Goal: Transaction & Acquisition: Purchase product/service

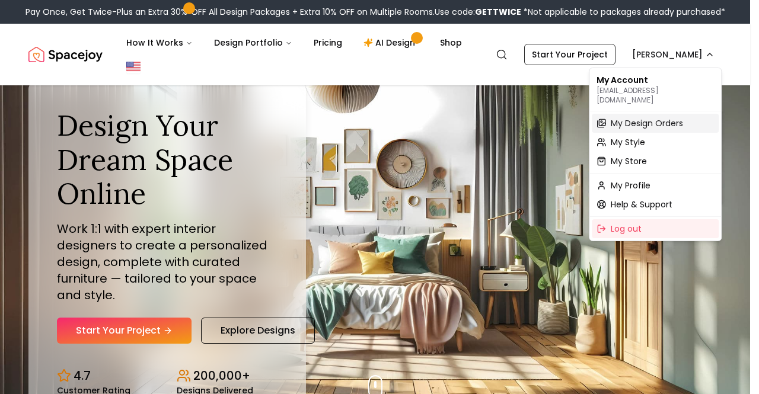
click at [628, 117] on span "My Design Orders" at bounding box center [647, 123] width 72 height 12
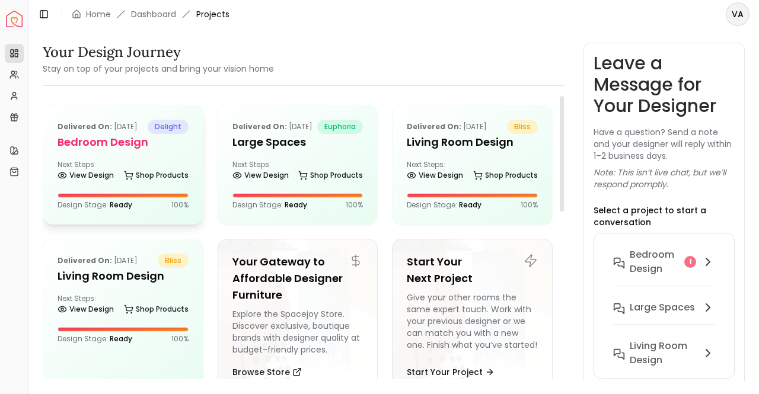
click at [102, 134] on p "Delivered on: Sep 20, 2025" at bounding box center [98, 127] width 80 height 14
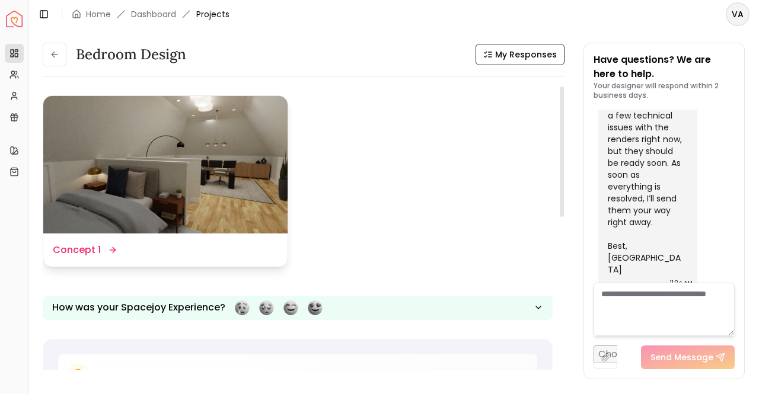
click at [211, 150] on img at bounding box center [165, 165] width 244 height 138
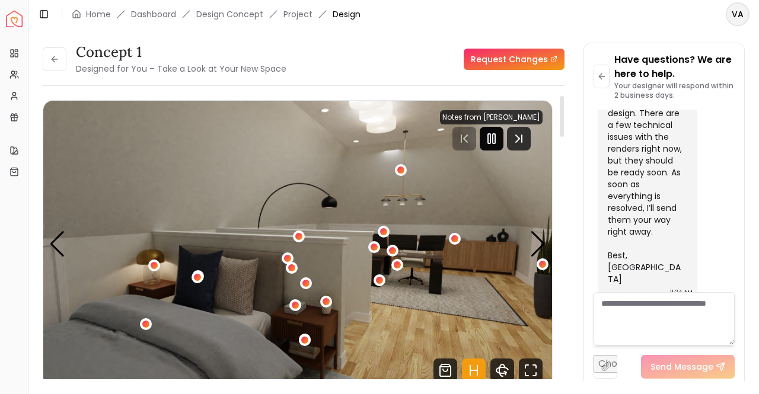
click at [493, 137] on icon "Pause" at bounding box center [491, 139] width 14 height 14
click at [520, 140] on icon "Next Track" at bounding box center [519, 139] width 24 height 24
click at [488, 135] on icon "Pause" at bounding box center [491, 139] width 14 height 14
click at [537, 237] on div "Next slide" at bounding box center [538, 244] width 16 height 26
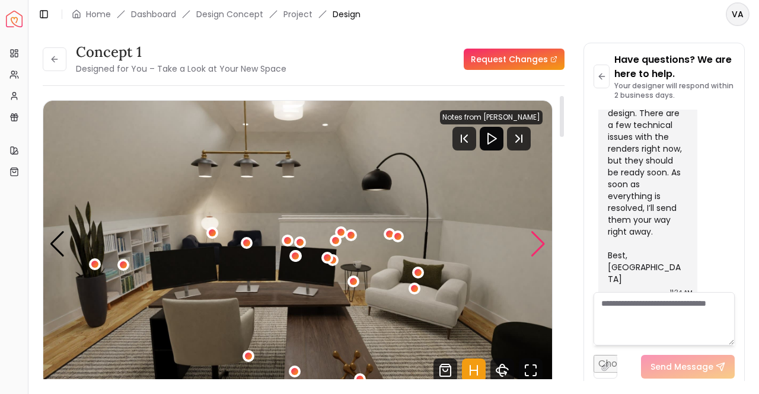
click at [537, 237] on div "Next slide" at bounding box center [538, 244] width 16 height 26
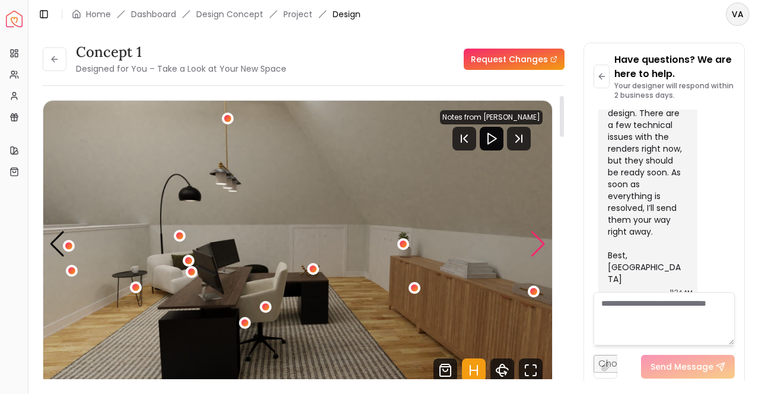
click at [537, 237] on div "Next slide" at bounding box center [538, 244] width 16 height 26
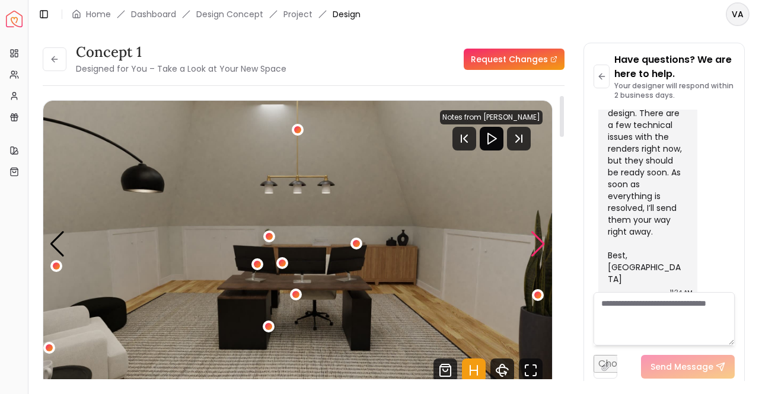
click at [537, 237] on div "Next slide" at bounding box center [538, 244] width 16 height 26
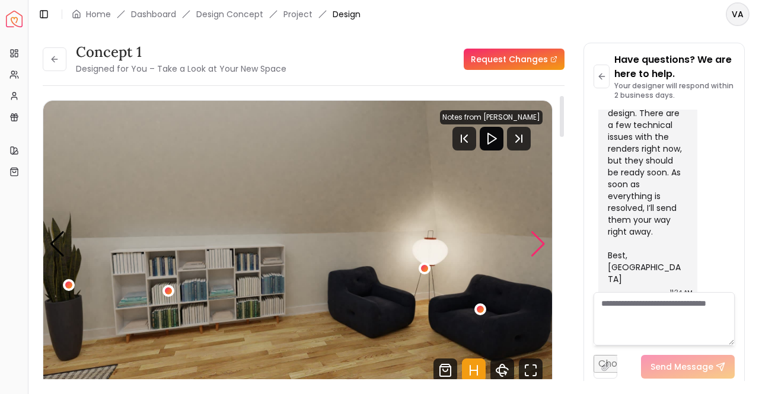
click at [537, 237] on div "Next slide" at bounding box center [538, 244] width 16 height 26
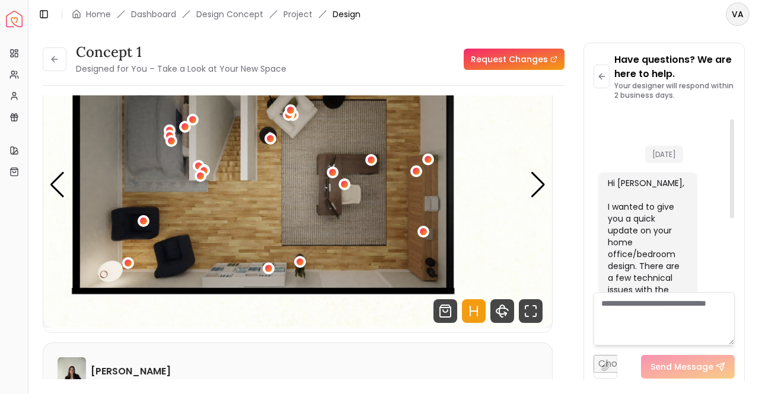
scroll to position [17, 0]
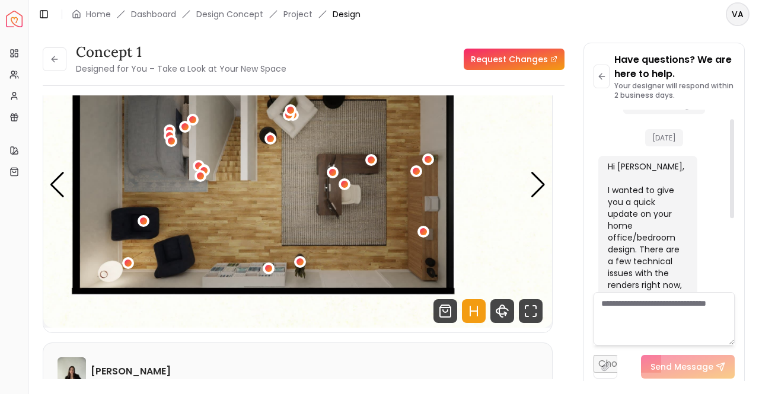
drag, startPoint x: 730, startPoint y: 244, endPoint x: 726, endPoint y: 133, distance: 110.4
click at [730, 133] on div at bounding box center [732, 168] width 4 height 99
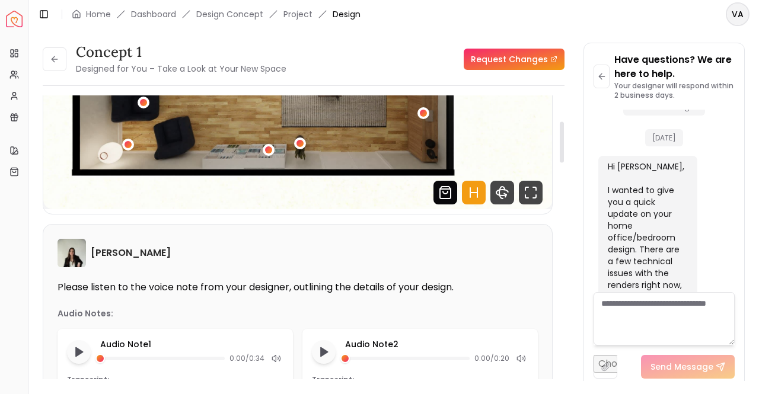
click at [447, 191] on icon "Shop Products from this design" at bounding box center [445, 193] width 24 height 24
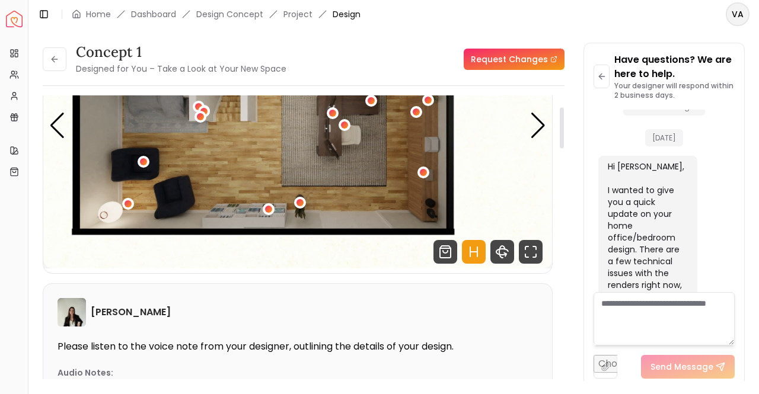
scroll to position [0, 0]
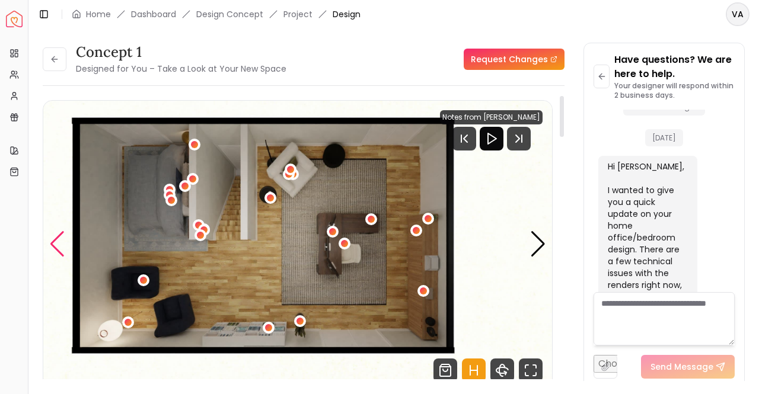
click at [62, 248] on div "Previous slide" at bounding box center [57, 244] width 16 height 26
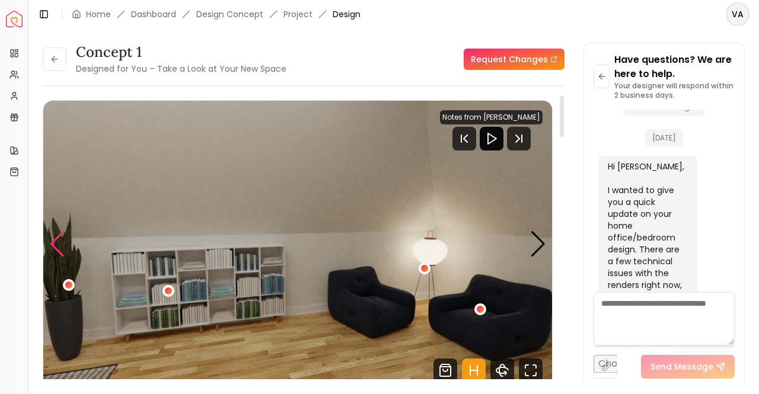
click at [58, 241] on div "Previous slide" at bounding box center [57, 244] width 16 height 26
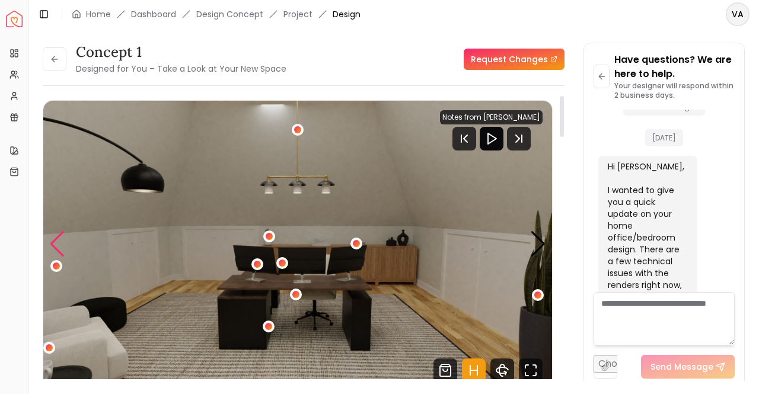
click at [58, 241] on div "Previous slide" at bounding box center [57, 244] width 16 height 26
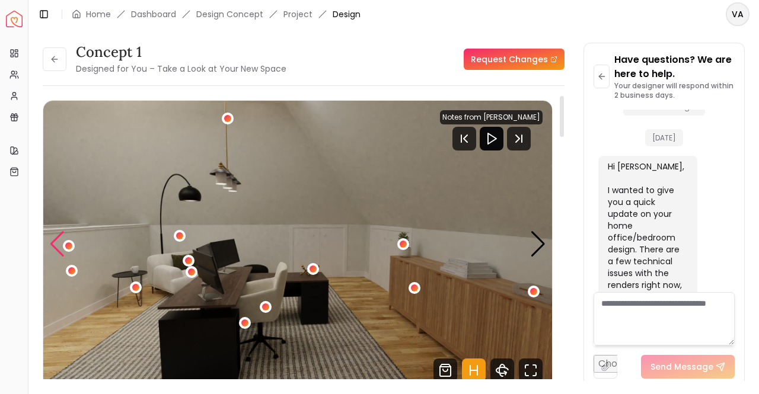
click at [58, 241] on div "Previous slide" at bounding box center [57, 244] width 16 height 26
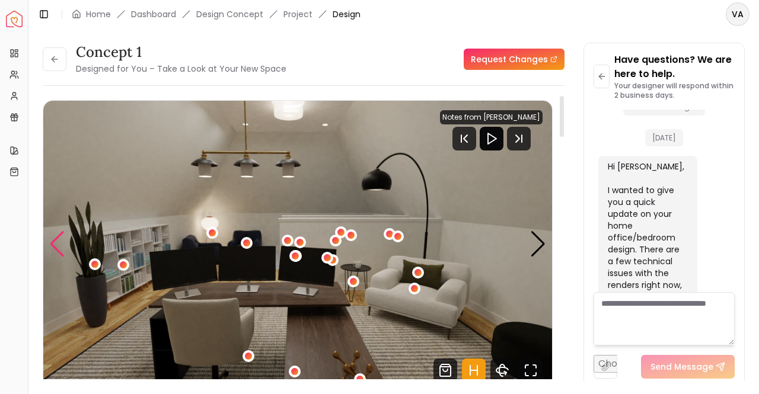
click at [58, 241] on div "Previous slide" at bounding box center [57, 244] width 16 height 26
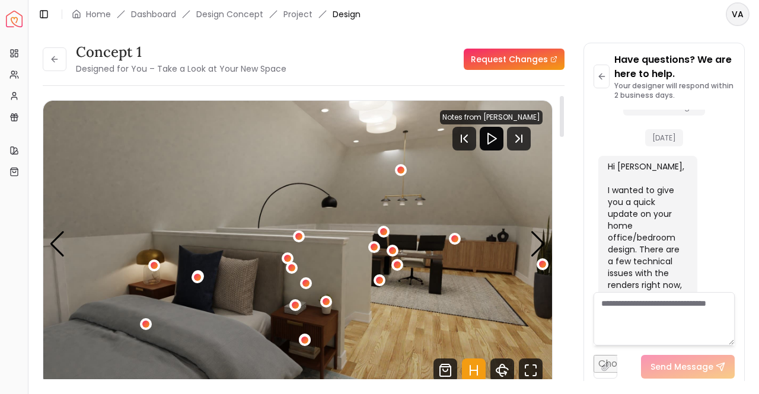
click at [492, 135] on icon "Play" at bounding box center [491, 139] width 14 height 14
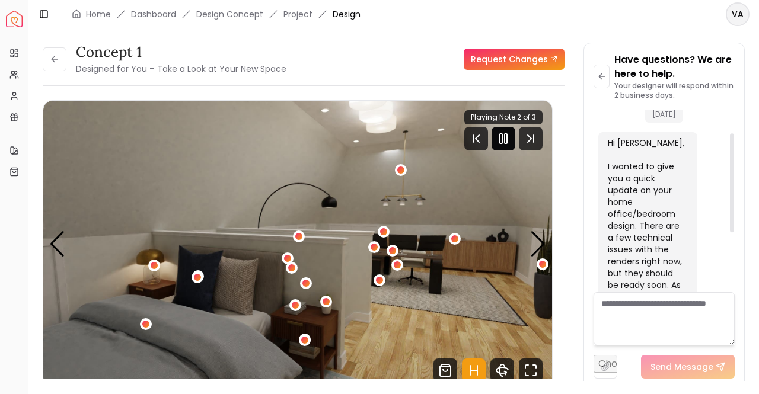
scroll to position [43, 0]
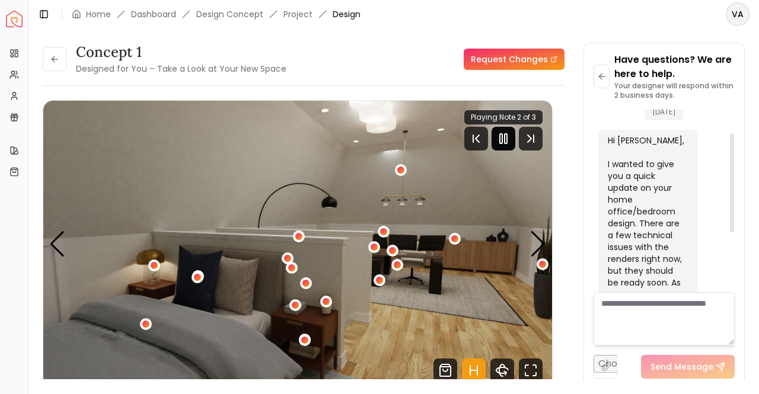
drag, startPoint x: 732, startPoint y: 160, endPoint x: 727, endPoint y: 174, distance: 15.0
click at [730, 174] on div at bounding box center [732, 182] width 4 height 99
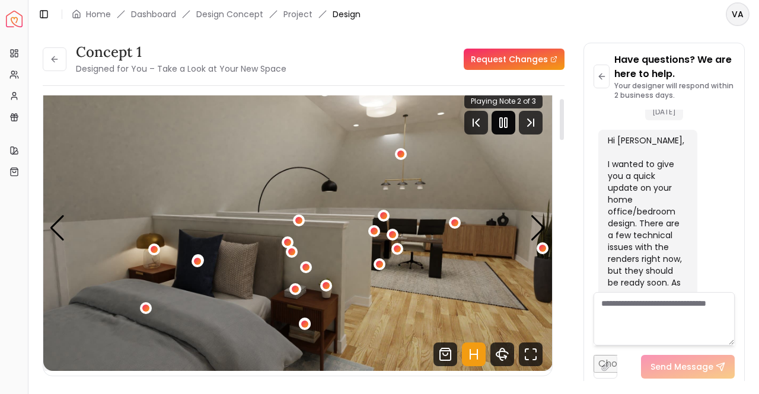
scroll to position [0, 0]
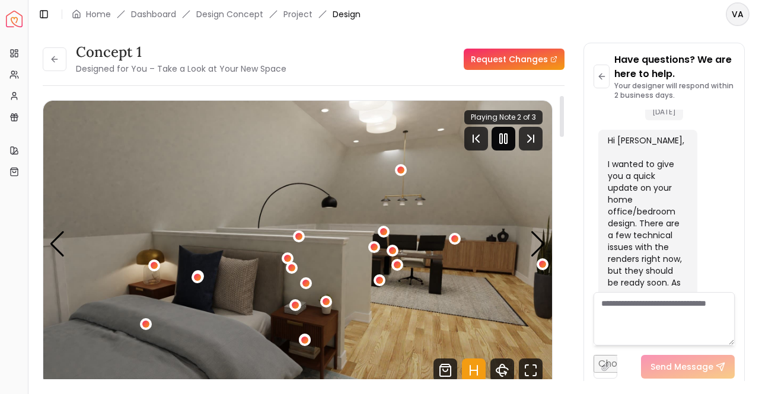
click at [562, 114] on div at bounding box center [562, 116] width 4 height 41
click at [468, 135] on icon "Previous Track" at bounding box center [476, 139] width 24 height 24
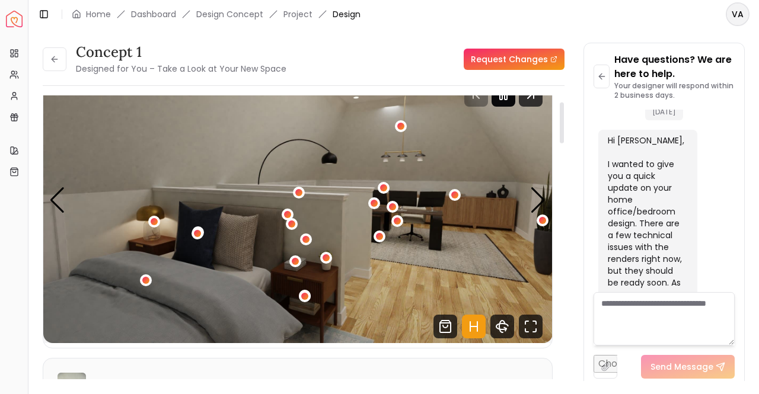
scroll to position [41, 0]
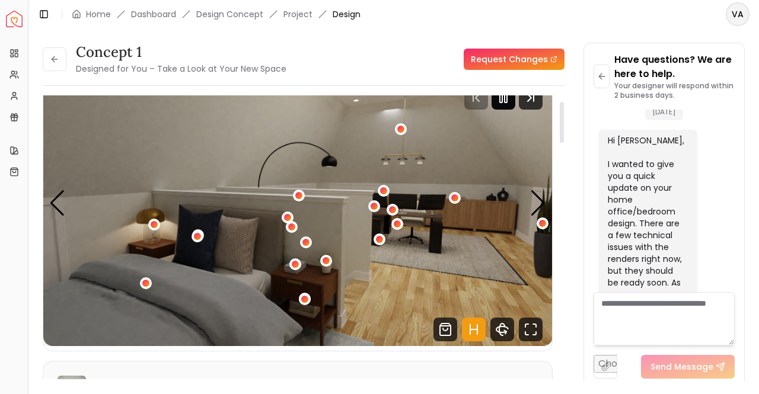
drag, startPoint x: 562, startPoint y: 126, endPoint x: 556, endPoint y: 131, distance: 8.0
click at [560, 131] on div at bounding box center [562, 122] width 4 height 41
click at [543, 201] on div "Next slide" at bounding box center [538, 203] width 16 height 26
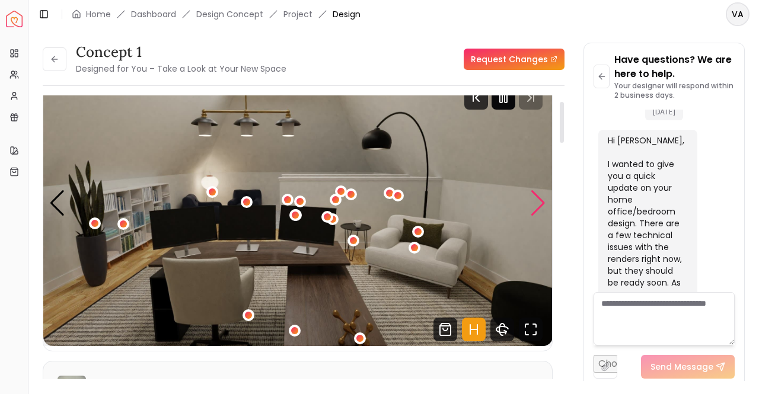
click at [543, 201] on div "Next slide" at bounding box center [538, 203] width 16 height 26
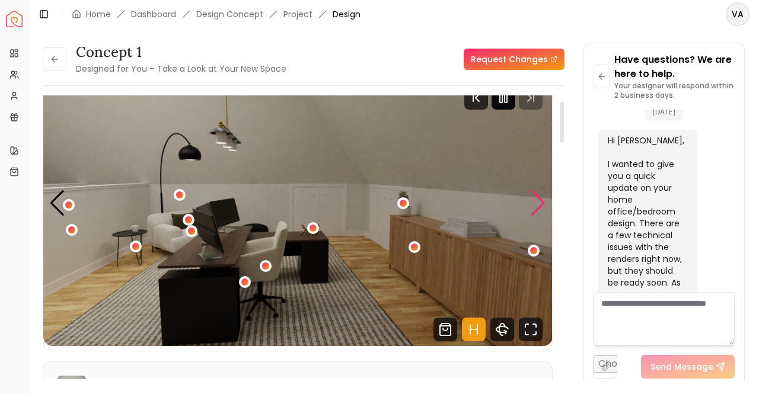
click at [543, 201] on div "Next slide" at bounding box center [538, 203] width 16 height 26
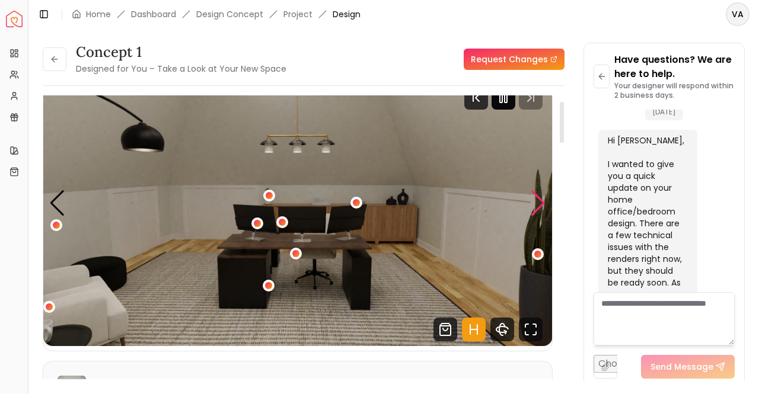
click at [543, 201] on div "Next slide" at bounding box center [538, 203] width 16 height 26
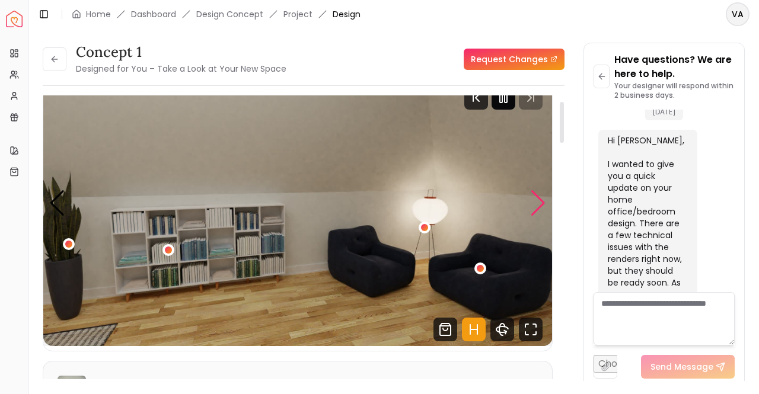
click at [543, 201] on div "Next slide" at bounding box center [538, 203] width 16 height 26
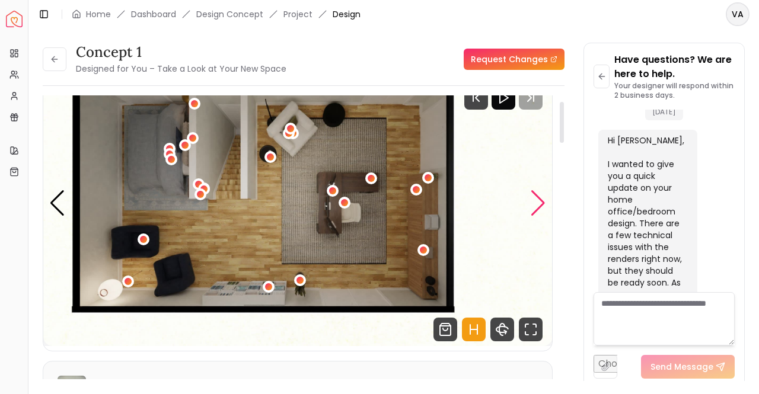
click at [543, 201] on div "Next slide" at bounding box center [538, 203] width 16 height 26
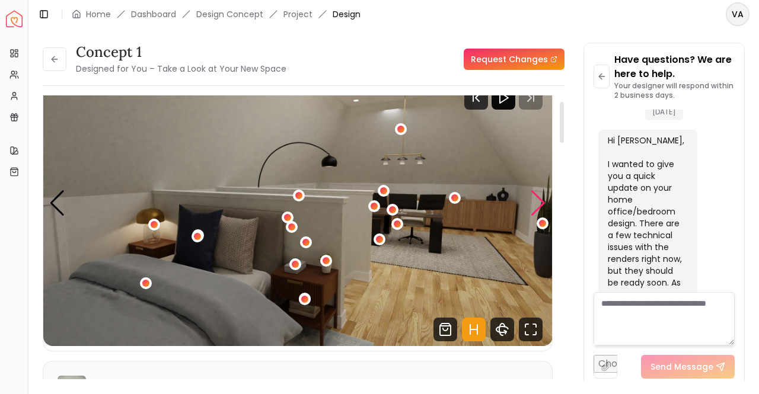
click at [543, 201] on div "Next slide" at bounding box center [538, 203] width 16 height 26
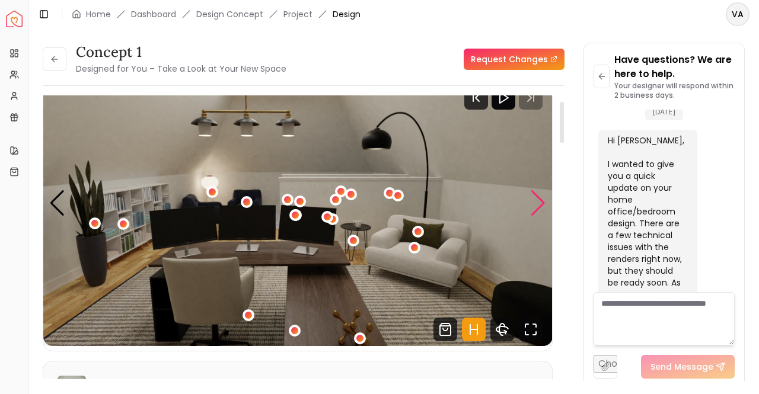
click at [543, 201] on div "Next slide" at bounding box center [538, 203] width 16 height 26
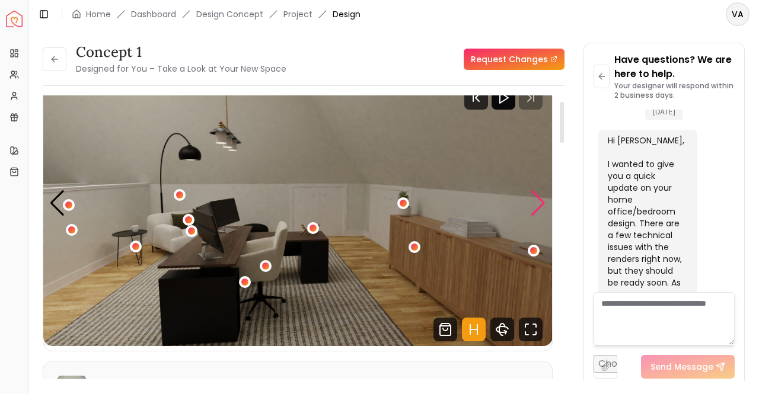
click at [543, 201] on div "Next slide" at bounding box center [538, 203] width 16 height 26
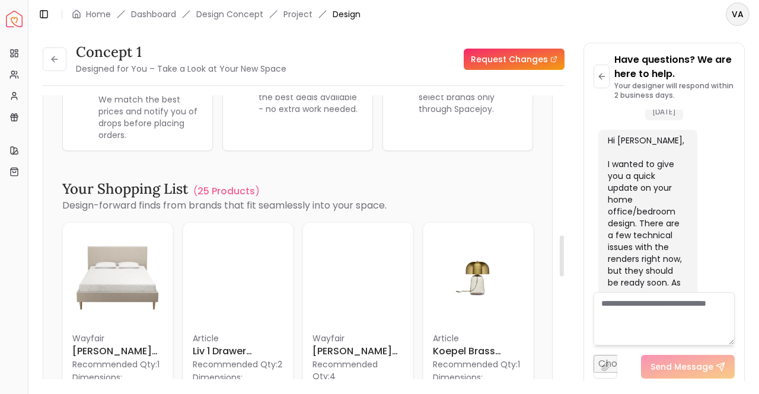
scroll to position [989, 0]
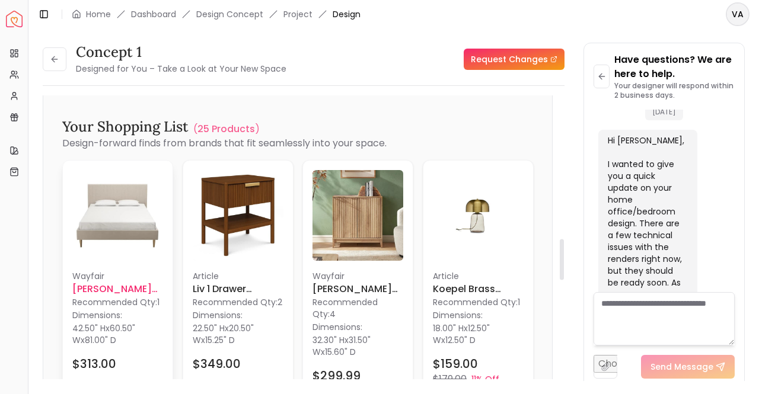
click at [119, 296] on p "Recommended Qty: 1" at bounding box center [117, 302] width 91 height 12
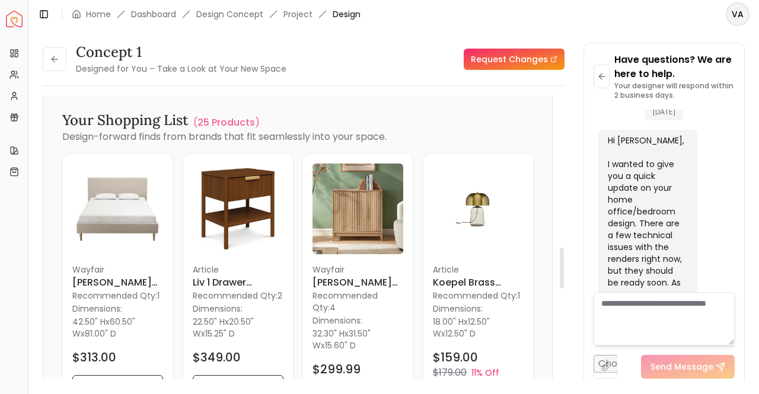
scroll to position [1049, 0]
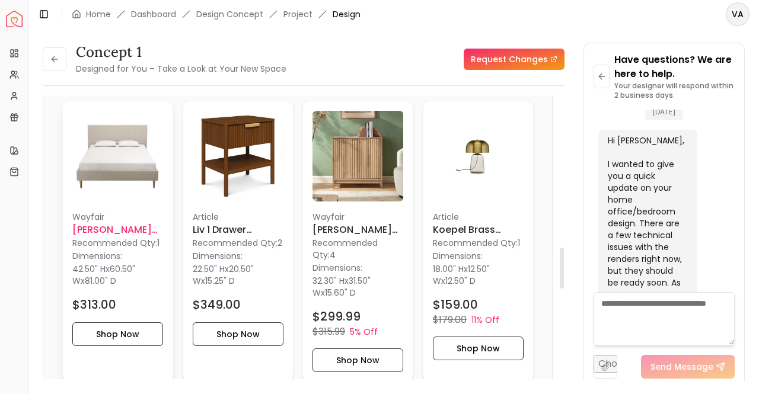
click at [85, 237] on p "Recommended Qty: 1" at bounding box center [117, 243] width 91 height 12
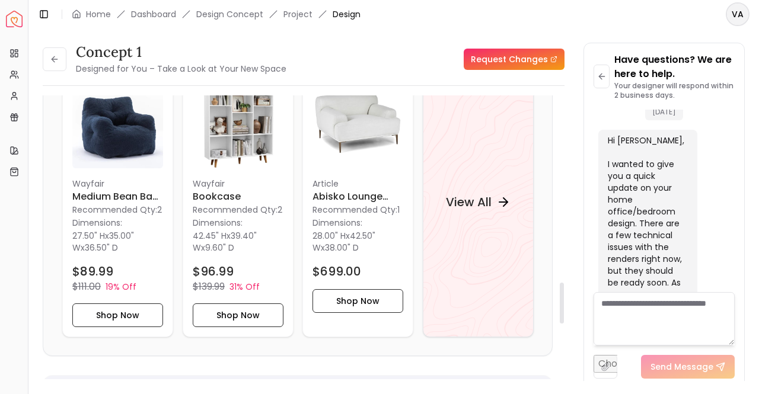
scroll to position [1286, 0]
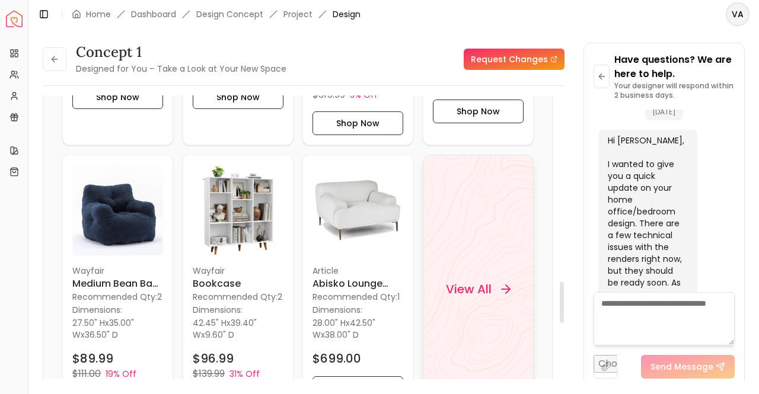
click at [475, 281] on h4 "View All" at bounding box center [468, 289] width 46 height 17
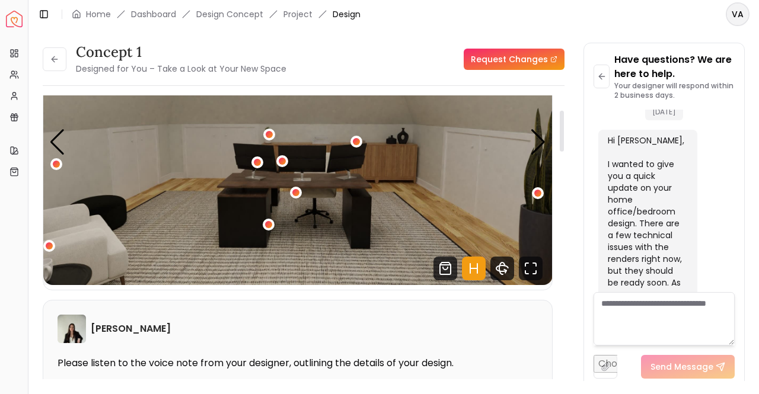
scroll to position [100, 0]
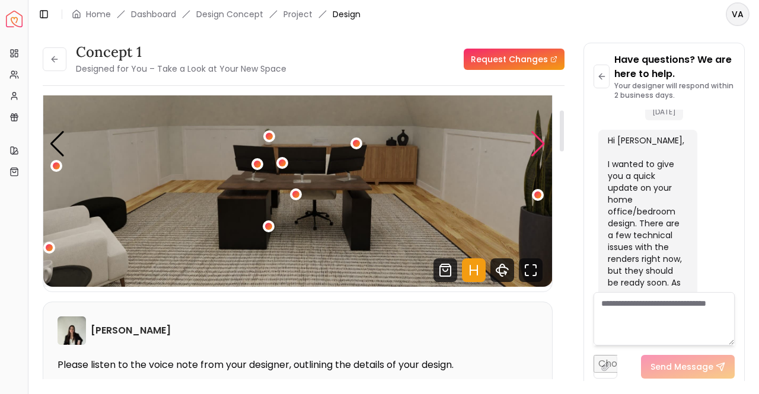
click at [533, 137] on div "Next slide" at bounding box center [538, 144] width 16 height 26
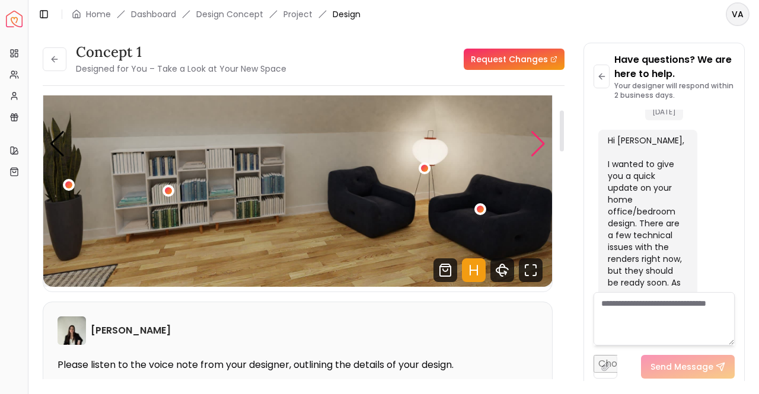
click at [533, 137] on div "Next slide" at bounding box center [538, 144] width 16 height 26
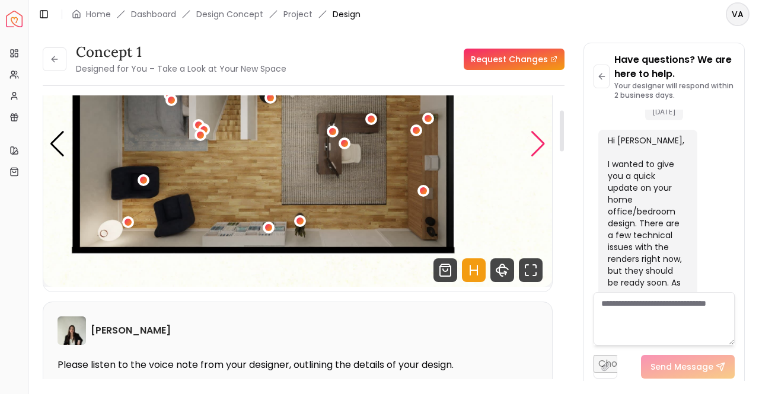
click at [533, 137] on div "Next slide" at bounding box center [538, 144] width 16 height 26
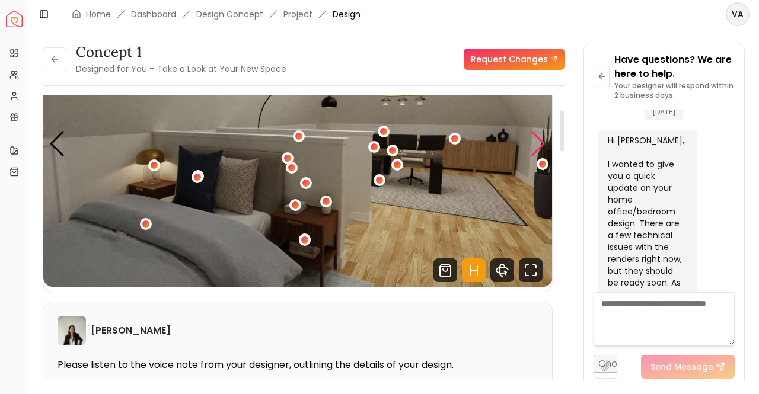
click at [533, 137] on div "Next slide" at bounding box center [538, 144] width 16 height 26
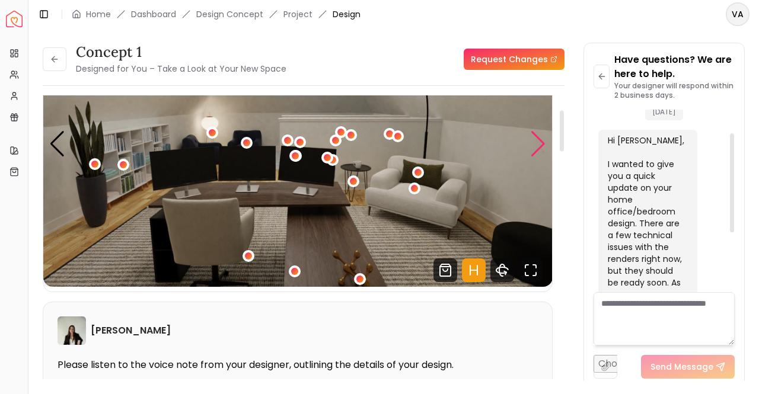
click at [535, 148] on div "Next slide" at bounding box center [538, 144] width 16 height 26
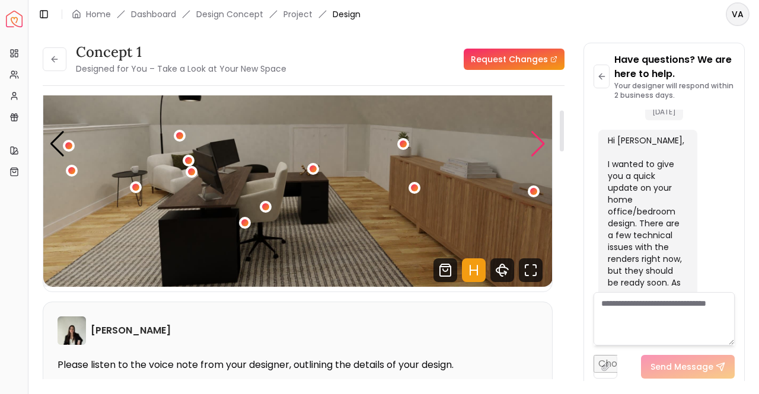
click at [535, 148] on div "Next slide" at bounding box center [538, 144] width 16 height 26
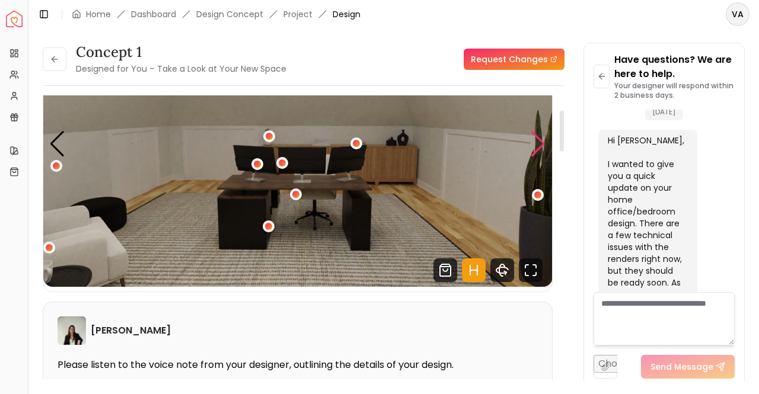
click at [535, 148] on div "Next slide" at bounding box center [538, 144] width 16 height 26
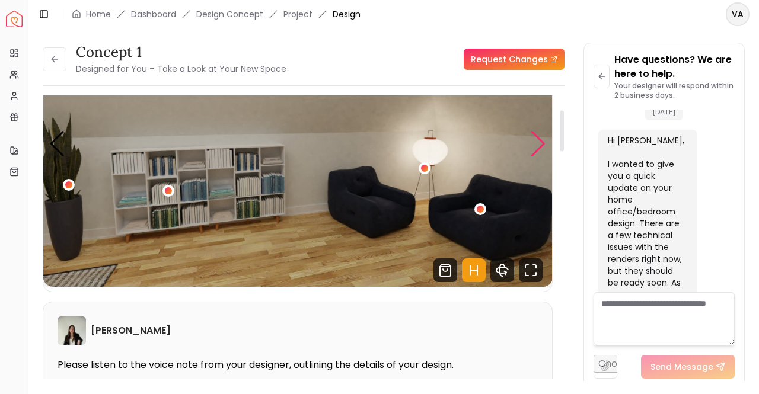
click at [535, 148] on div "Next slide" at bounding box center [538, 144] width 16 height 26
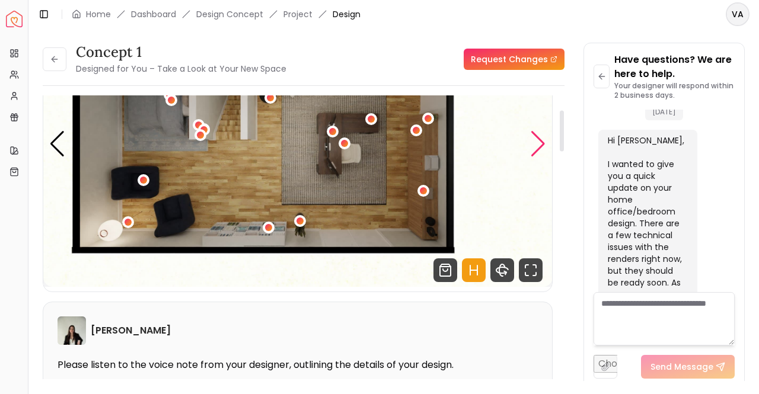
click at [535, 148] on div "Next slide" at bounding box center [538, 144] width 16 height 26
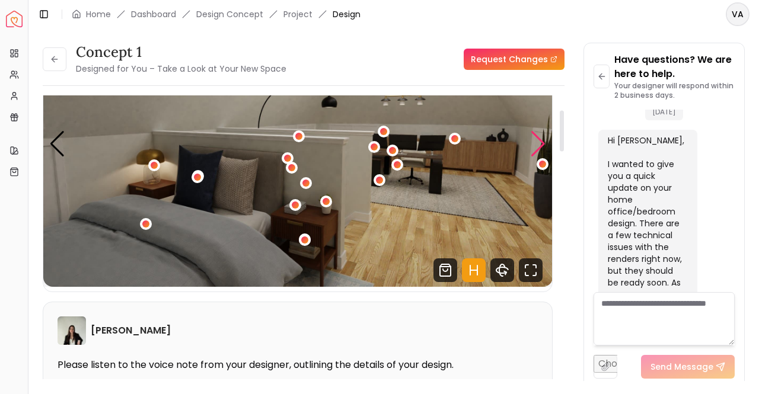
click at [535, 148] on div "Next slide" at bounding box center [538, 144] width 16 height 26
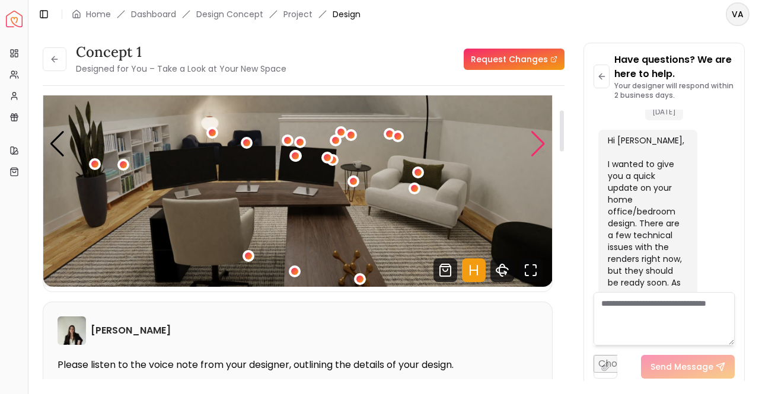
click at [535, 148] on div "Next slide" at bounding box center [538, 144] width 16 height 26
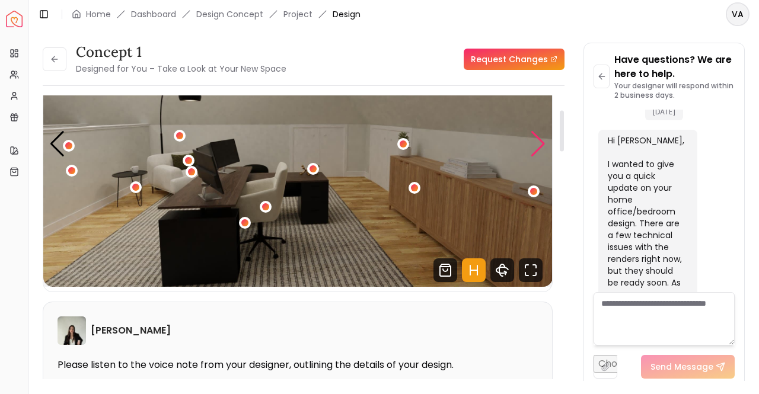
click at [535, 148] on div "Next slide" at bounding box center [538, 144] width 16 height 26
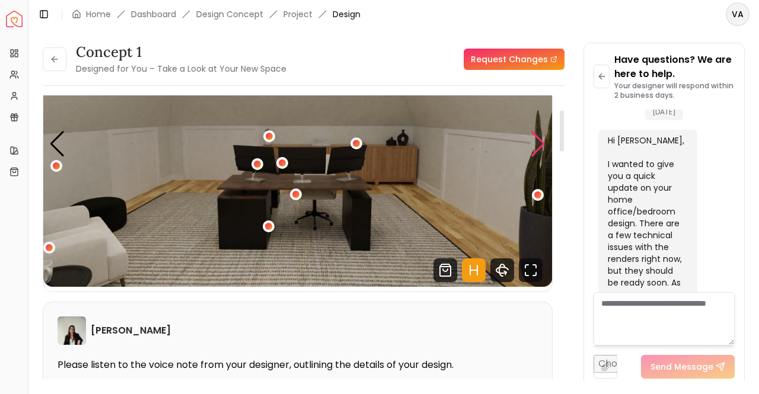
click at [535, 148] on div "Next slide" at bounding box center [538, 144] width 16 height 26
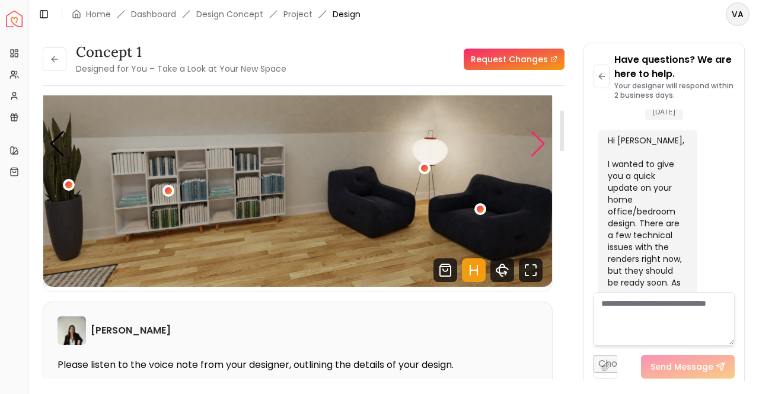
click at [535, 148] on div "Next slide" at bounding box center [538, 144] width 16 height 26
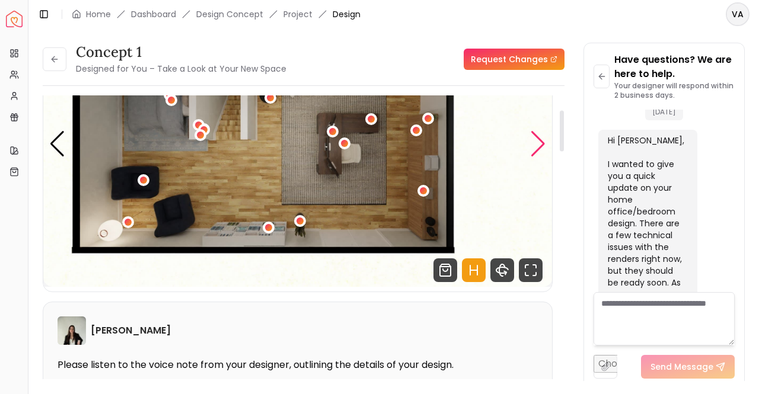
click at [535, 148] on div "Next slide" at bounding box center [538, 144] width 16 height 26
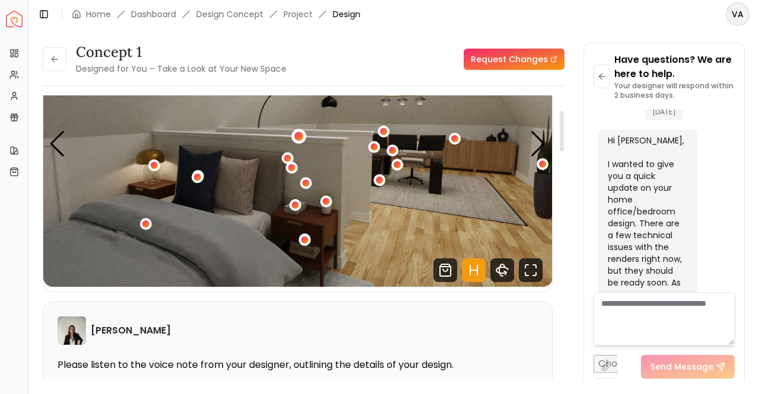
click at [296, 135] on div "1 / 6" at bounding box center [299, 136] width 9 height 9
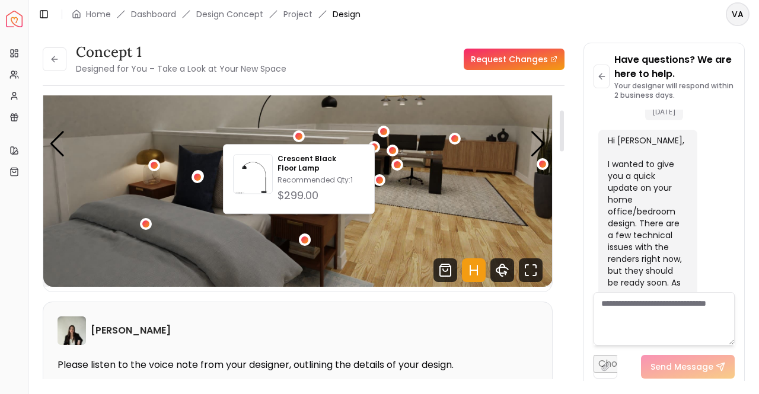
click at [373, 320] on div "Grazia Rodriguez" at bounding box center [298, 331] width 480 height 28
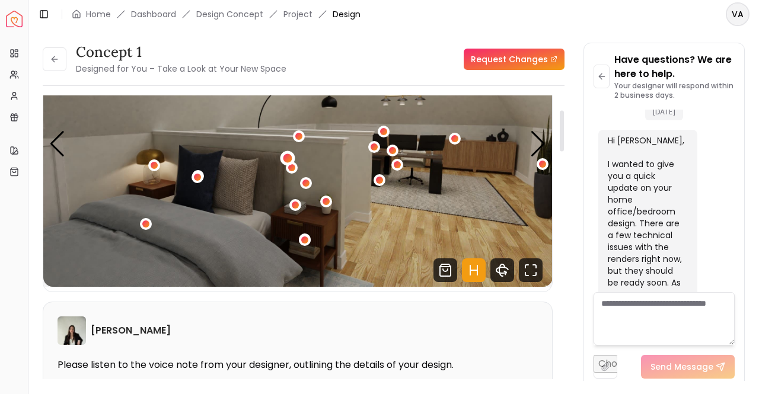
click at [287, 159] on div "1 / 6" at bounding box center [287, 158] width 9 height 9
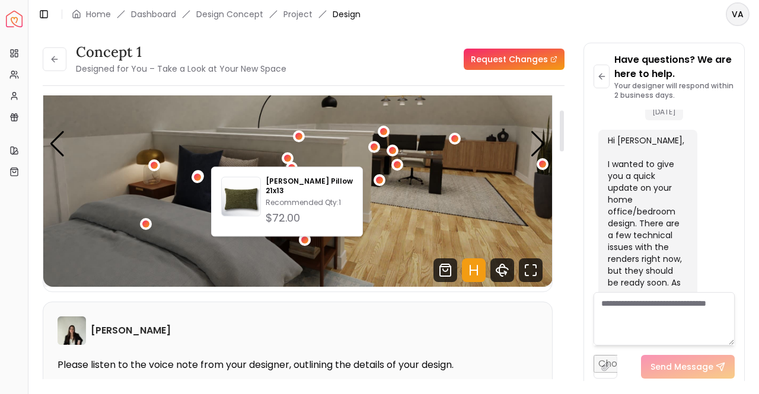
click at [295, 319] on div "Grazia Rodriguez" at bounding box center [298, 331] width 480 height 28
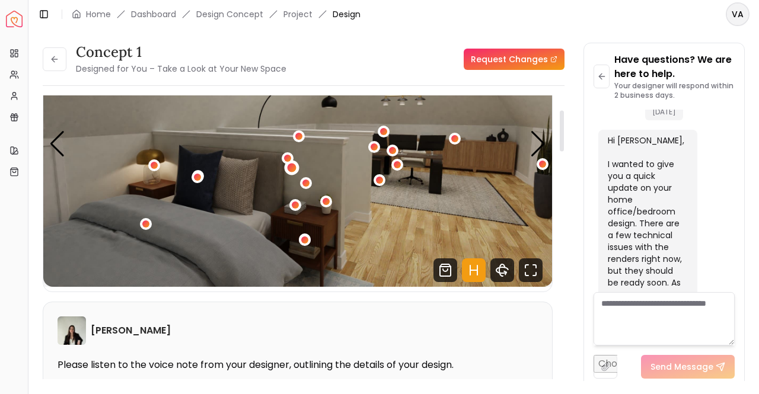
click at [290, 168] on div "1 / 6" at bounding box center [292, 167] width 9 height 9
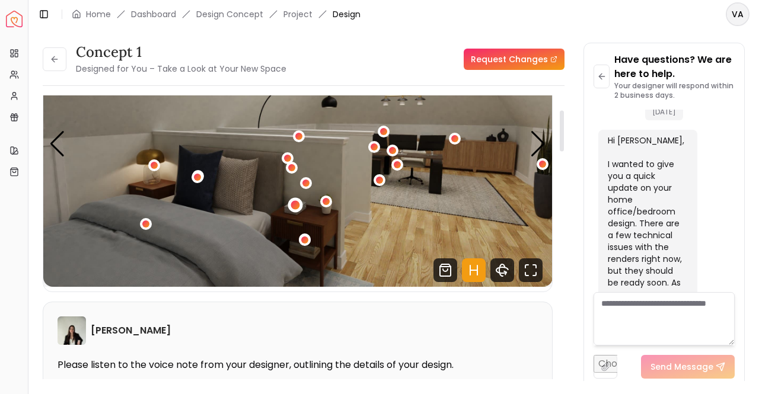
click at [293, 201] on div "1 / 6" at bounding box center [295, 205] width 9 height 9
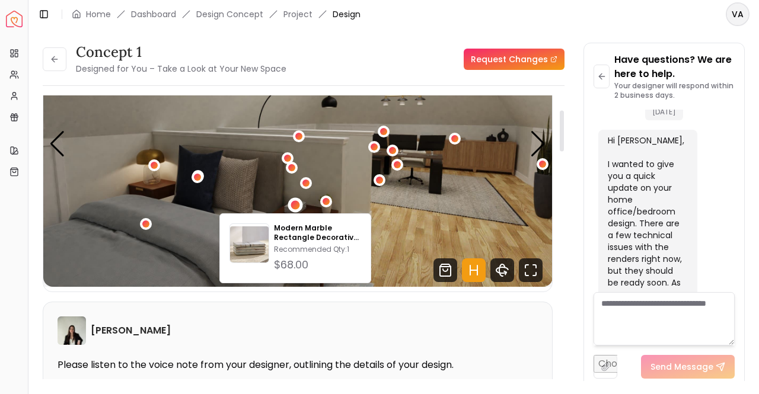
click at [320, 318] on div "Grazia Rodriguez" at bounding box center [298, 331] width 480 height 28
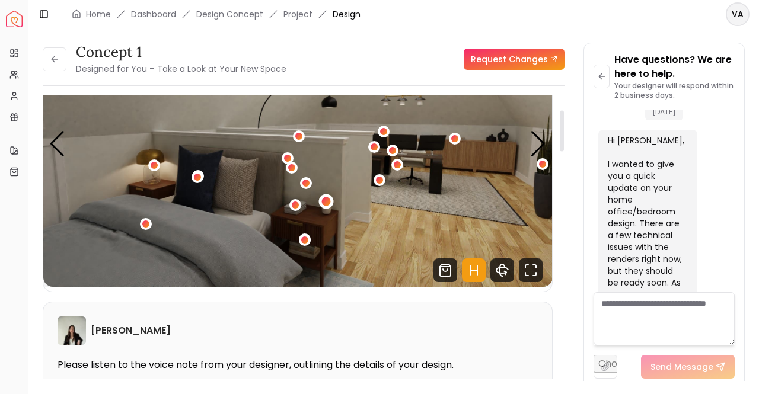
click at [325, 199] on div "1 / 6" at bounding box center [326, 201] width 9 height 9
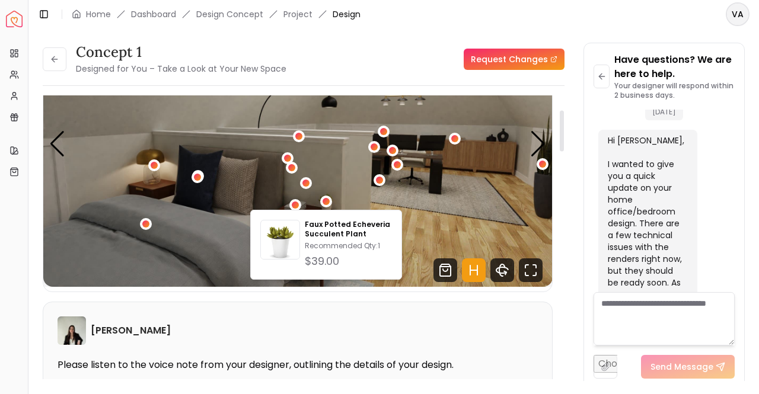
click at [339, 317] on div "Grazia Rodriguez" at bounding box center [298, 331] width 480 height 28
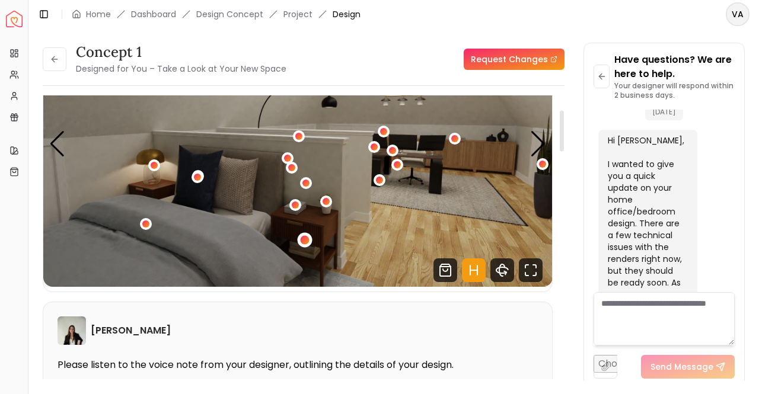
click at [302, 238] on div "1 / 6" at bounding box center [305, 240] width 9 height 9
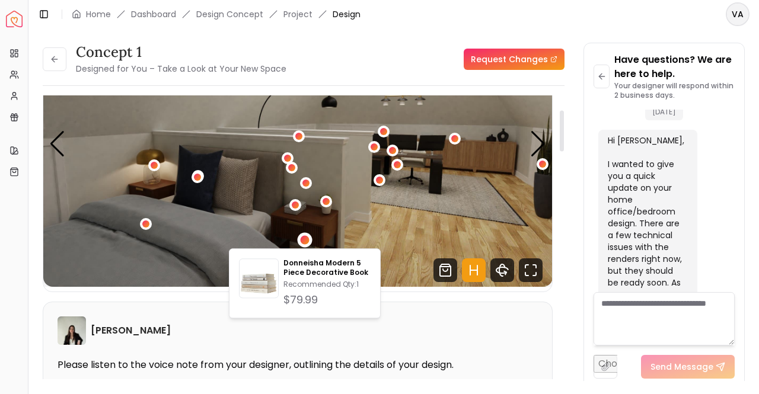
click at [400, 324] on div "Grazia Rodriguez" at bounding box center [298, 331] width 480 height 28
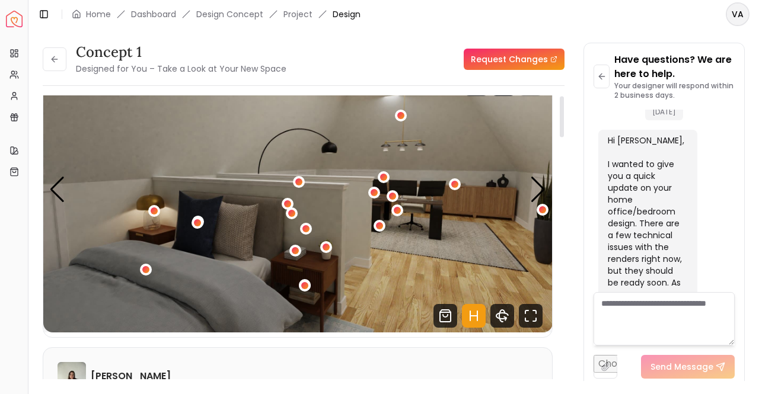
scroll to position [0, 0]
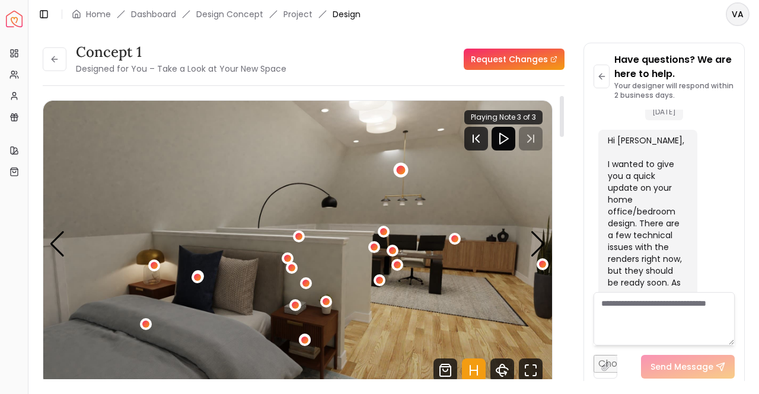
click at [398, 167] on div "1 / 6" at bounding box center [401, 169] width 9 height 9
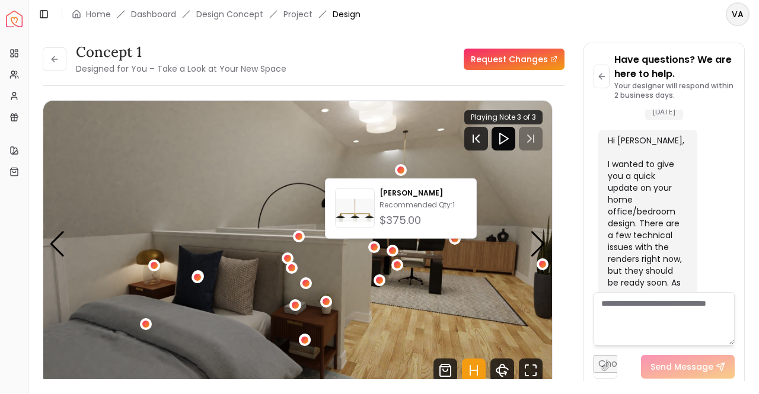
click at [373, 62] on div "Concept 1 Designed for You – Take a Look at Your New Space Request Changes" at bounding box center [304, 59] width 522 height 33
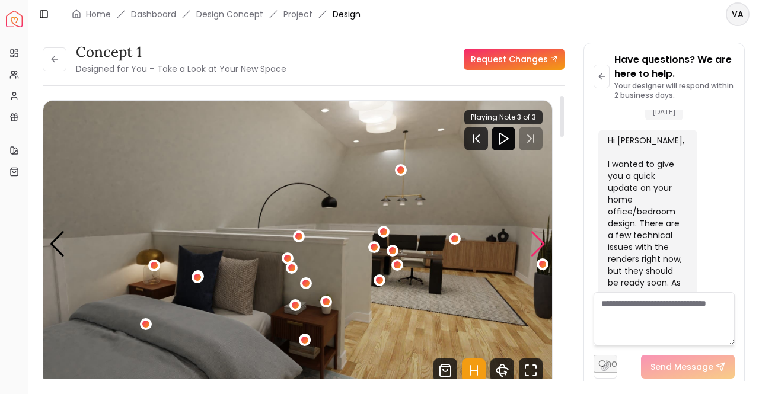
click at [538, 234] on div "Next slide" at bounding box center [538, 244] width 16 height 26
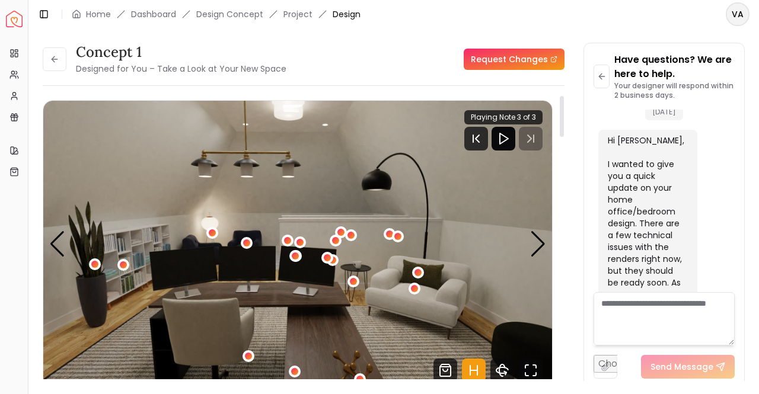
click at [529, 232] on img "2 / 6" at bounding box center [297, 244] width 509 height 286
click at [535, 240] on div "Next slide" at bounding box center [538, 244] width 16 height 26
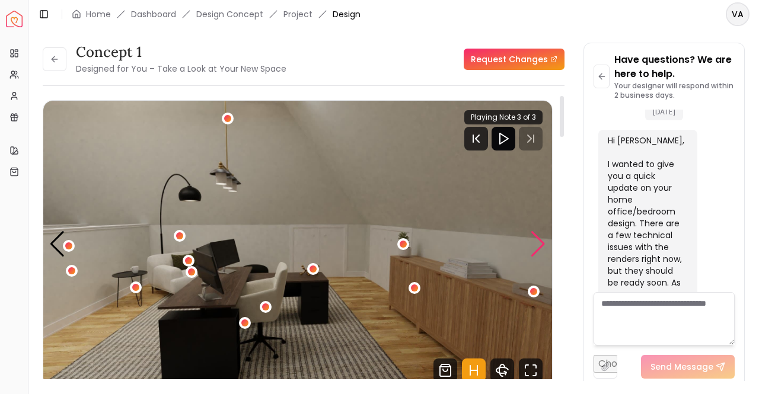
click at [535, 240] on div "Next slide" at bounding box center [538, 244] width 16 height 26
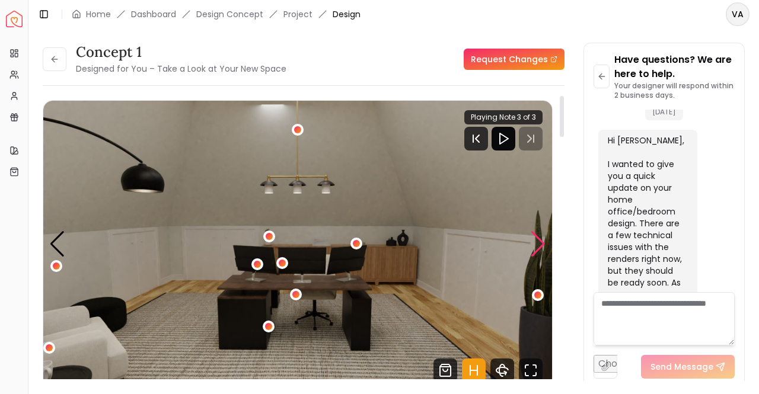
click at [535, 240] on div "Next slide" at bounding box center [538, 244] width 16 height 26
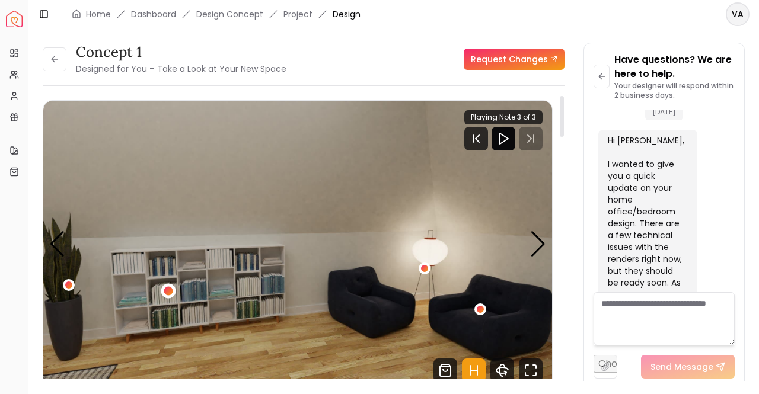
click at [170, 289] on div "5 / 6" at bounding box center [168, 290] width 9 height 9
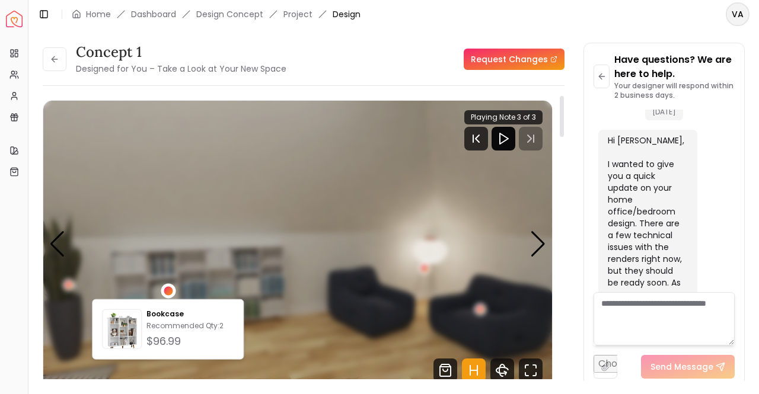
click at [170, 288] on div "5 / 6" at bounding box center [168, 290] width 9 height 9
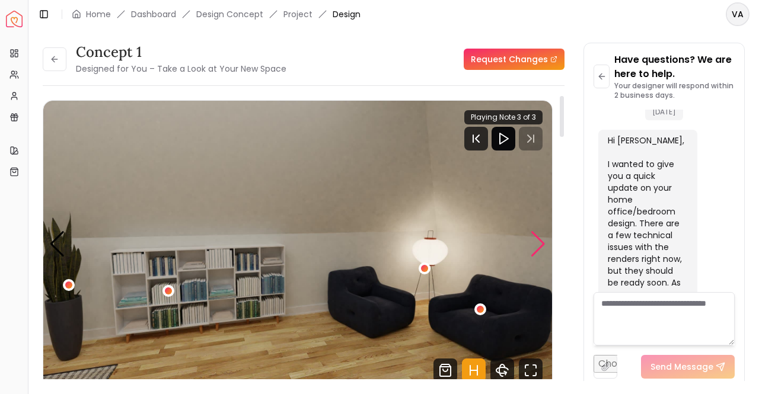
click at [541, 245] on div "Next slide" at bounding box center [538, 244] width 16 height 26
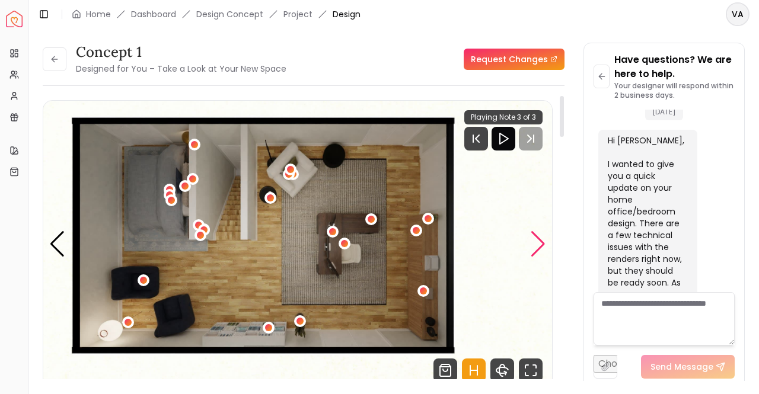
click at [541, 245] on div "Next slide" at bounding box center [538, 244] width 16 height 26
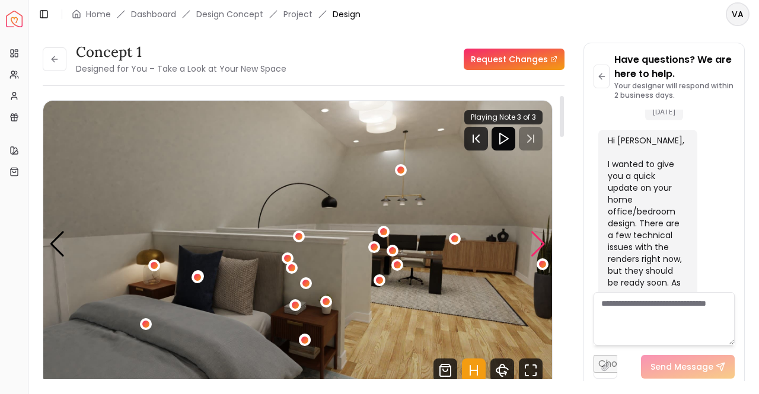
click at [545, 246] on div "Next slide" at bounding box center [538, 244] width 16 height 26
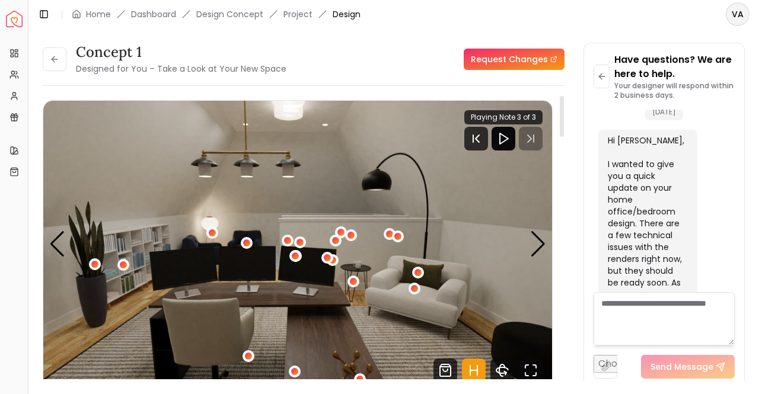
scroll to position [59, 0]
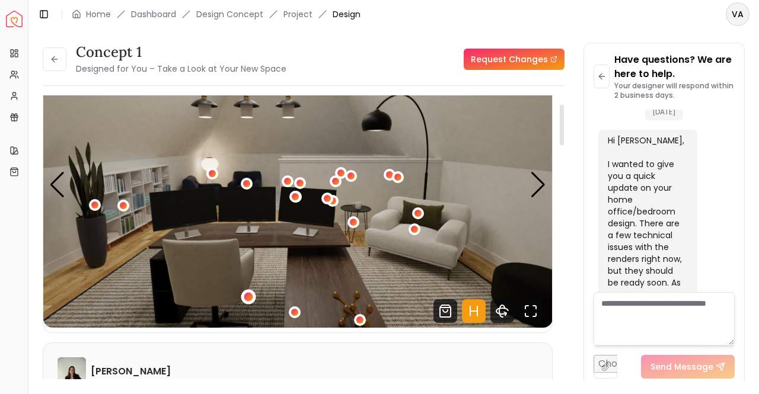
click at [245, 296] on div "2 / 6" at bounding box center [248, 297] width 9 height 9
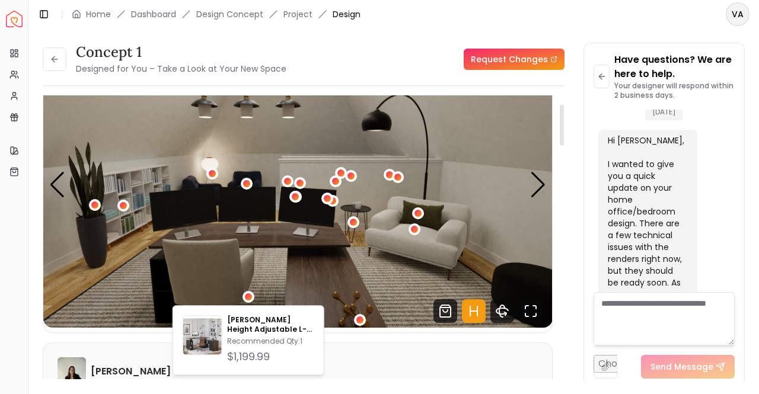
click at [423, 265] on img "2 / 6" at bounding box center [297, 184] width 509 height 286
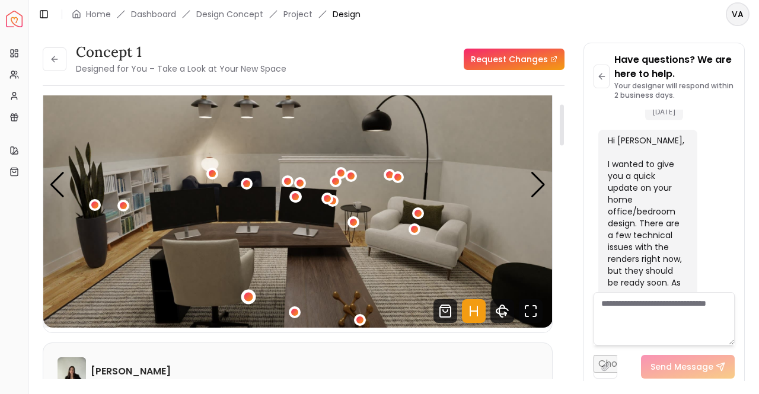
scroll to position [119, 0]
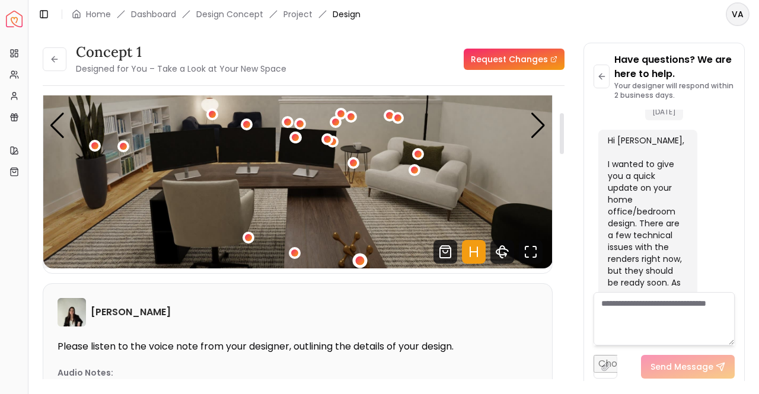
click at [356, 257] on div "2 / 6" at bounding box center [360, 261] width 15 height 15
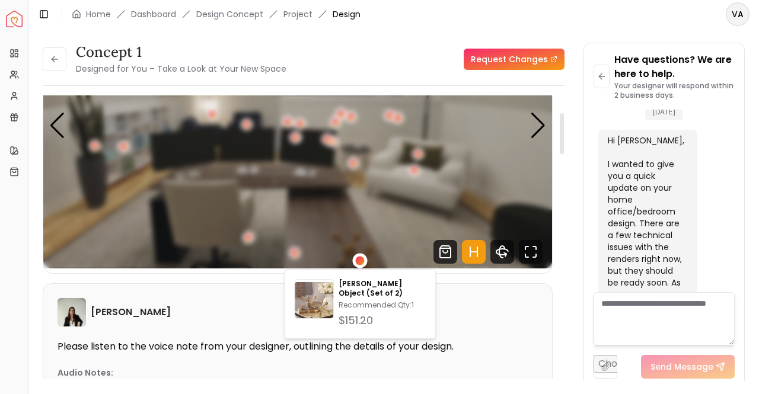
click at [356, 257] on div "2 / 6" at bounding box center [360, 261] width 15 height 15
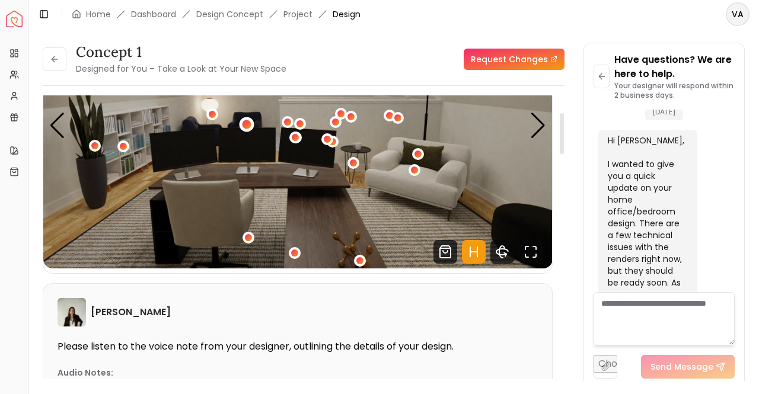
click at [243, 122] on div "2 / 6" at bounding box center [246, 124] width 9 height 9
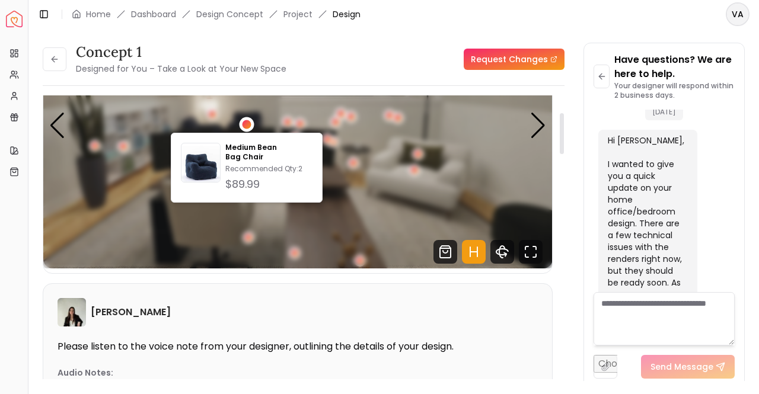
click at [243, 122] on div "2 / 6" at bounding box center [246, 124] width 9 height 9
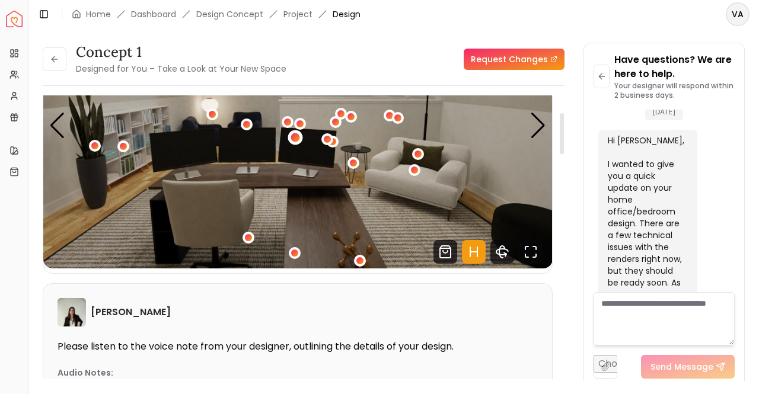
click at [293, 134] on div "2 / 6" at bounding box center [295, 137] width 9 height 9
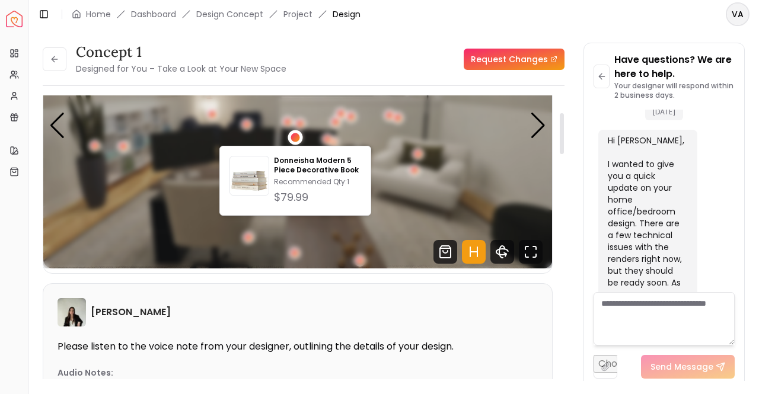
click at [293, 134] on div "2 / 6" at bounding box center [295, 137] width 9 height 9
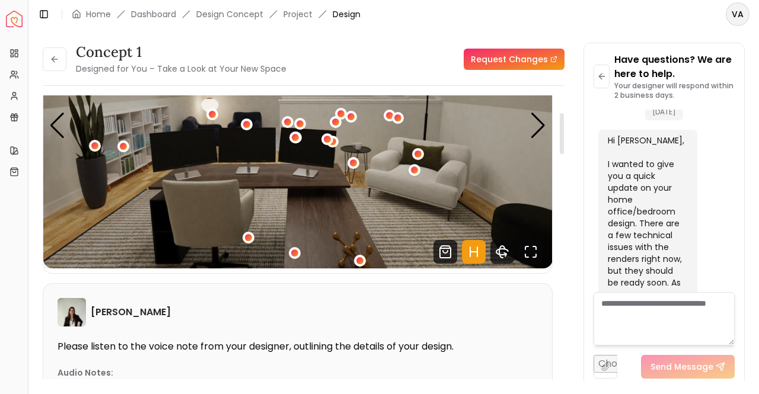
click at [333, 143] on button "2 / 6" at bounding box center [327, 139] width 12 height 12
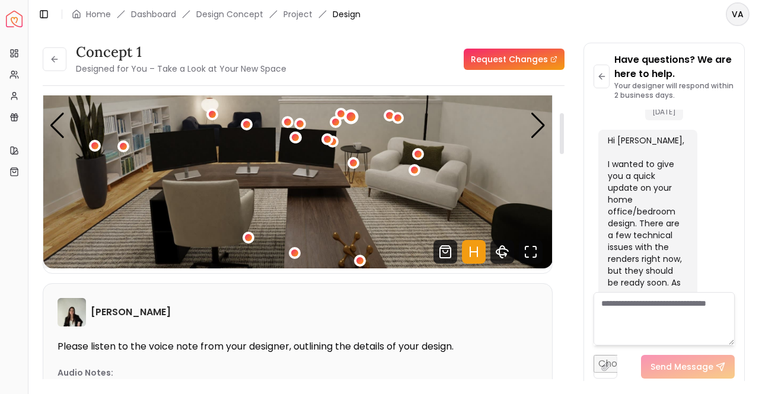
click at [352, 119] on div "2 / 6" at bounding box center [350, 116] width 9 height 9
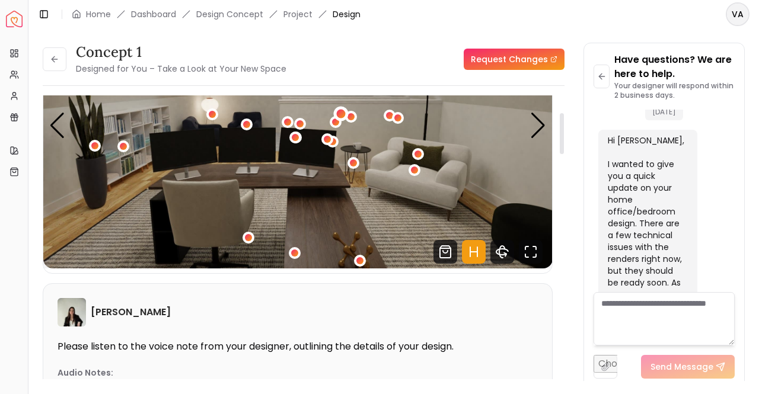
click at [340, 112] on div "2 / 6" at bounding box center [341, 114] width 9 height 9
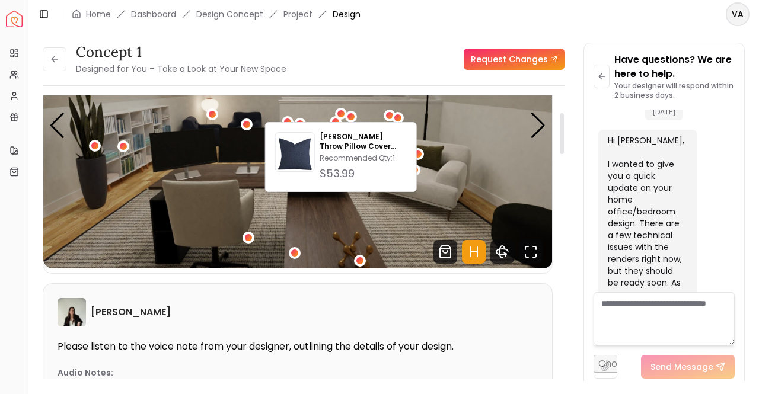
click at [370, 307] on div "Grazia Rodriguez" at bounding box center [298, 312] width 480 height 28
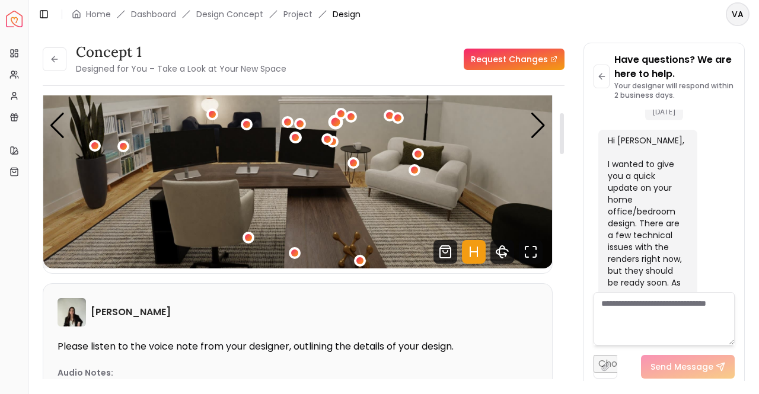
click at [337, 123] on div "2 / 6" at bounding box center [335, 121] width 9 height 9
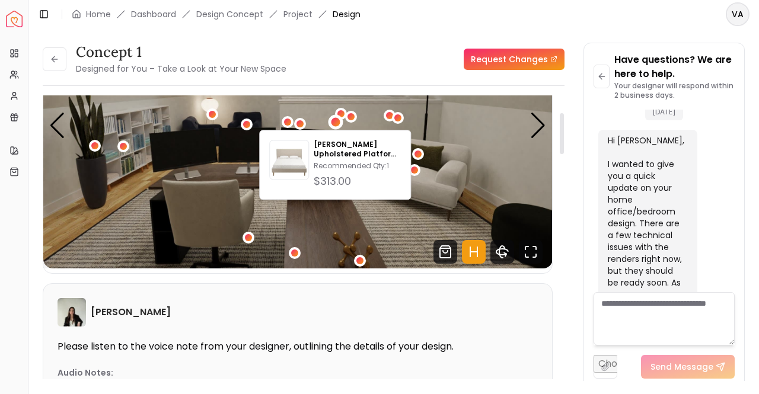
click at [344, 302] on div "Grazia Rodriguez" at bounding box center [298, 312] width 480 height 28
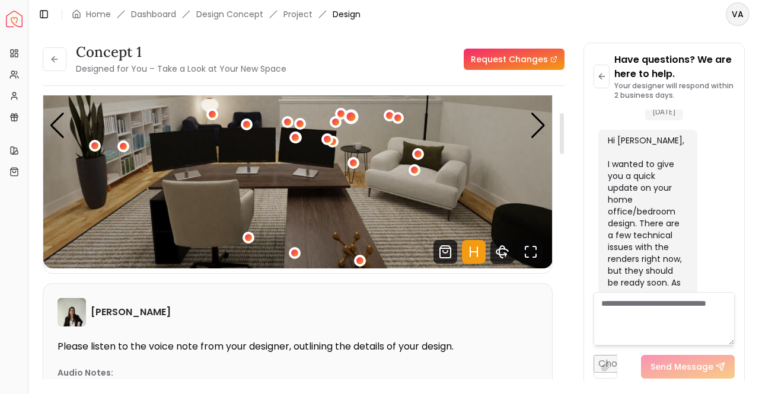
click at [353, 115] on div "2 / 6" at bounding box center [350, 116] width 9 height 9
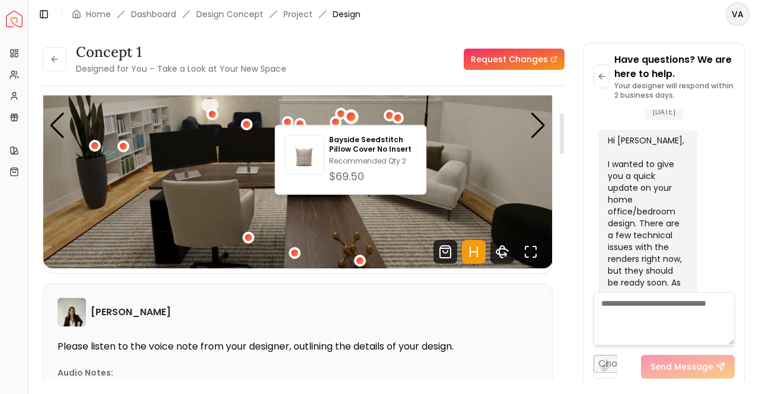
click at [347, 306] on div "Grazia Rodriguez" at bounding box center [298, 312] width 480 height 28
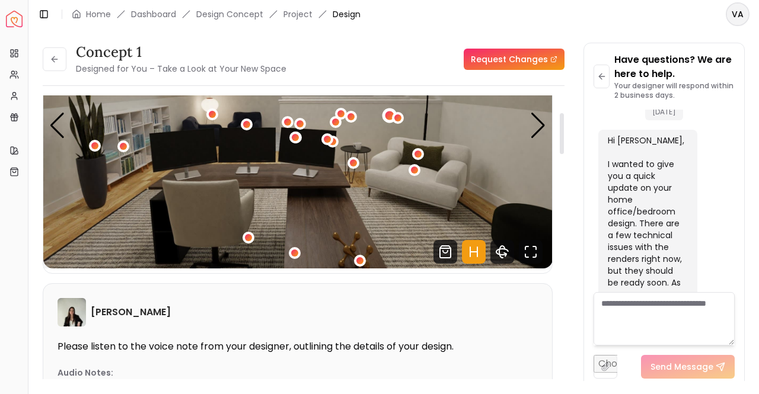
click at [387, 113] on div "2 / 6" at bounding box center [389, 115] width 9 height 9
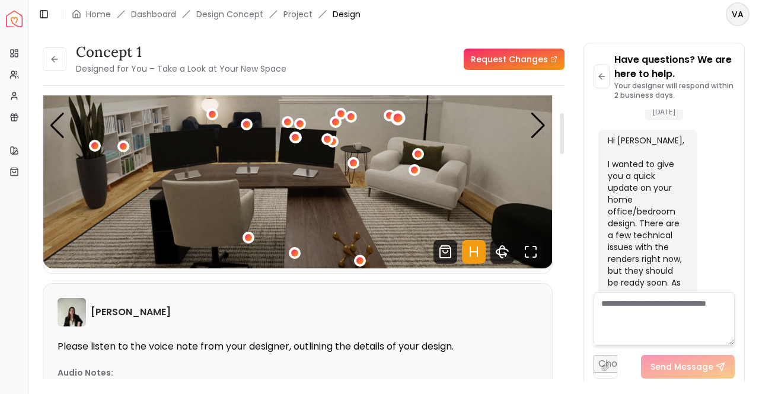
click at [396, 119] on div "2 / 6" at bounding box center [397, 118] width 9 height 9
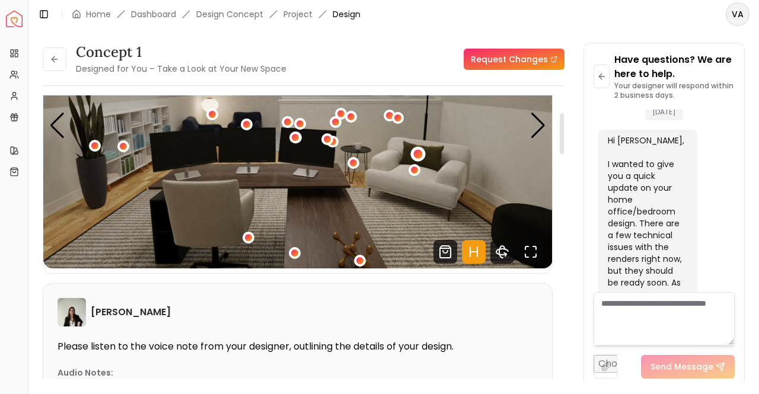
click at [415, 148] on div "2 / 6" at bounding box center [417, 154] width 15 height 15
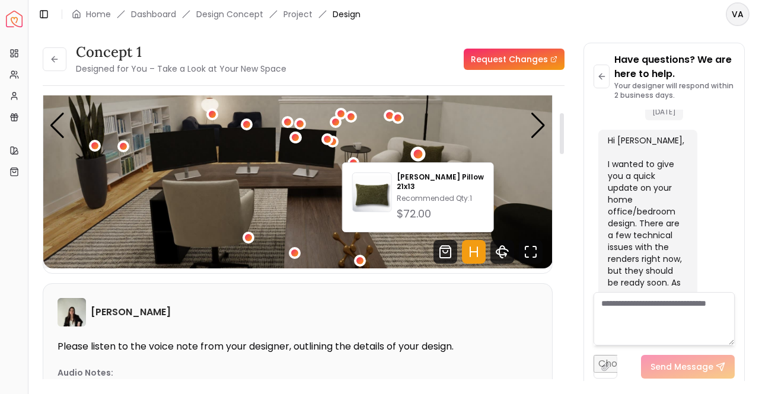
click at [385, 301] on div "Grazia Rodriguez" at bounding box center [298, 312] width 480 height 28
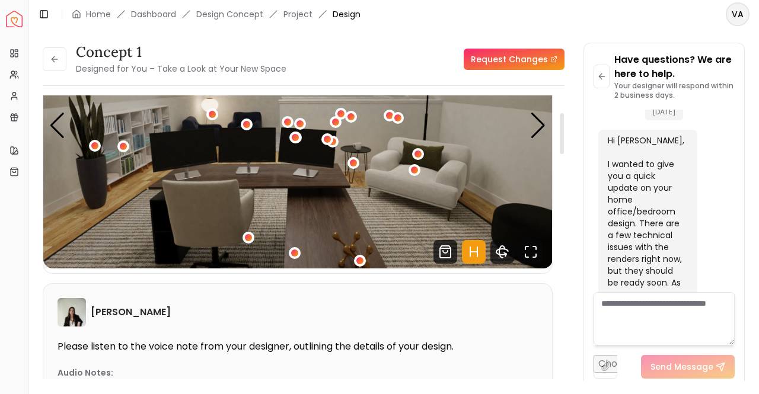
click at [530, 215] on img "2 / 6" at bounding box center [297, 125] width 509 height 286
click at [537, 126] on div "Next slide" at bounding box center [538, 126] width 16 height 26
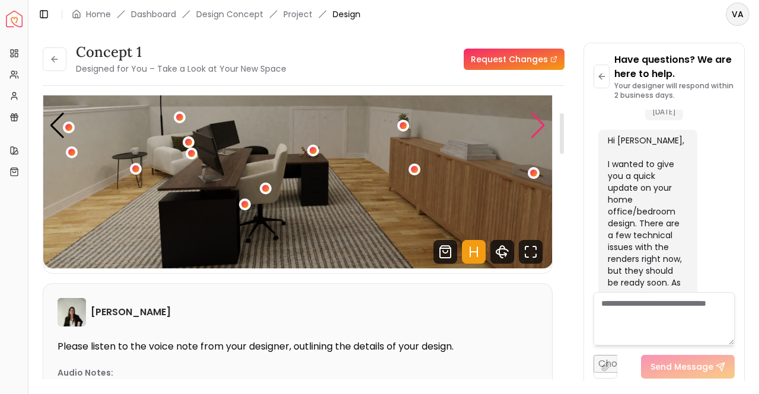
click at [537, 126] on div "Next slide" at bounding box center [538, 126] width 16 height 26
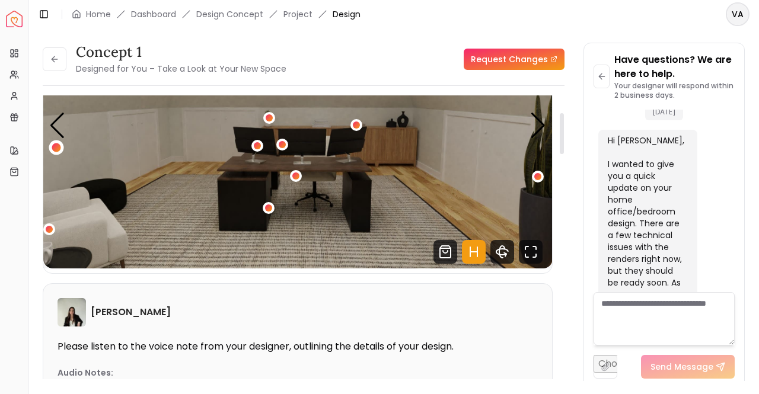
click at [59, 146] on div "4 / 6" at bounding box center [56, 147] width 9 height 9
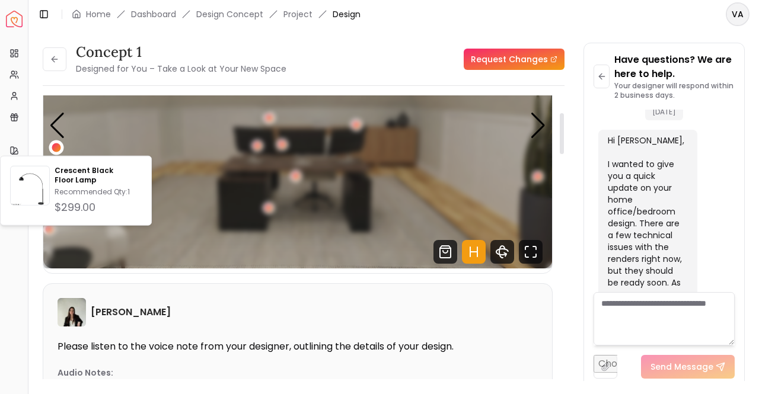
click at [59, 146] on div "4 / 6" at bounding box center [56, 147] width 9 height 9
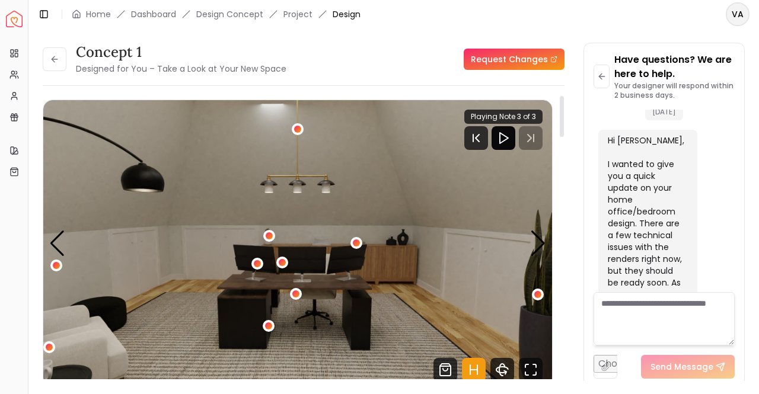
scroll to position [0, 0]
click at [270, 234] on div "4 / 6" at bounding box center [268, 236] width 9 height 9
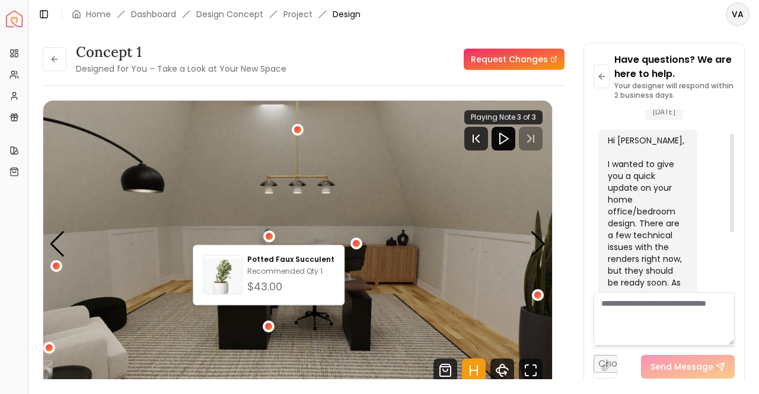
click at [573, 225] on div "Concept 1 Designed for You – Take a Look at Your New Space Request Changes Conc…" at bounding box center [394, 205] width 702 height 324
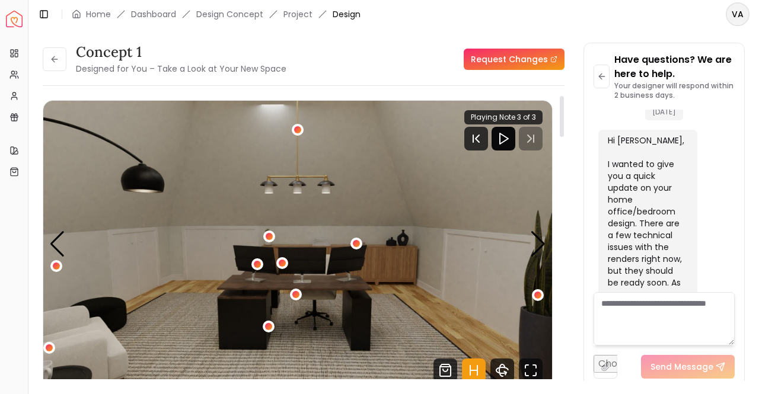
click at [321, 239] on img "4 / 6" at bounding box center [297, 244] width 509 height 286
click at [357, 241] on div "4 / 6" at bounding box center [356, 243] width 9 height 9
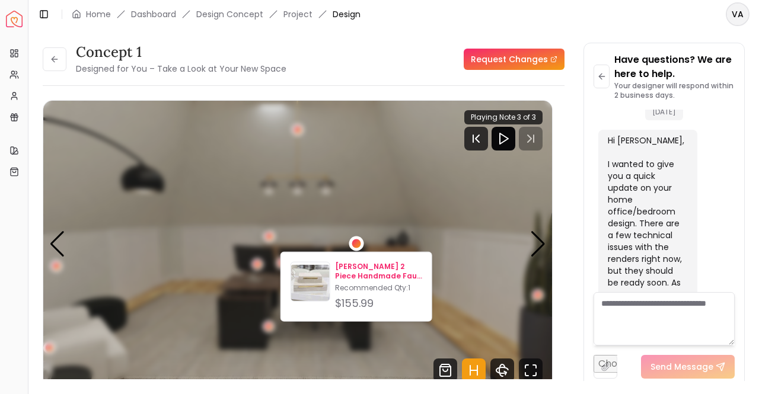
click at [369, 270] on p "[PERSON_NAME] 2 Piece Handmade Faux Leather Decorative Box Set" at bounding box center [378, 271] width 87 height 19
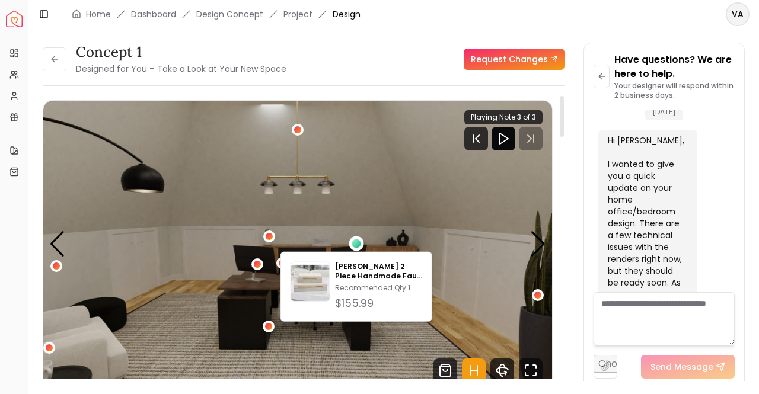
click at [427, 230] on img "4 / 6" at bounding box center [297, 244] width 509 height 286
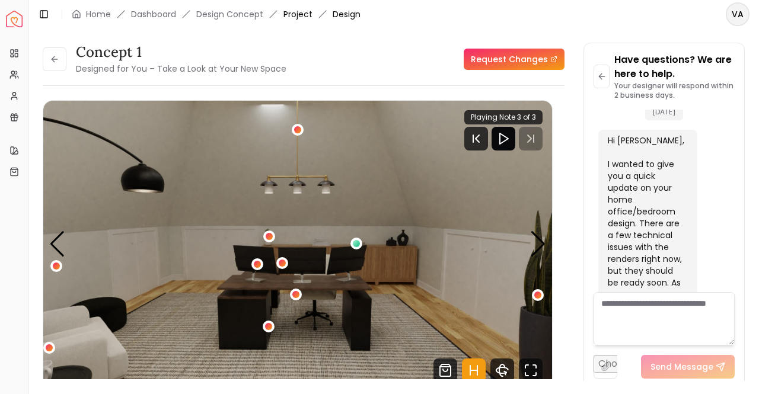
click at [300, 9] on link "Project" at bounding box center [297, 14] width 29 height 12
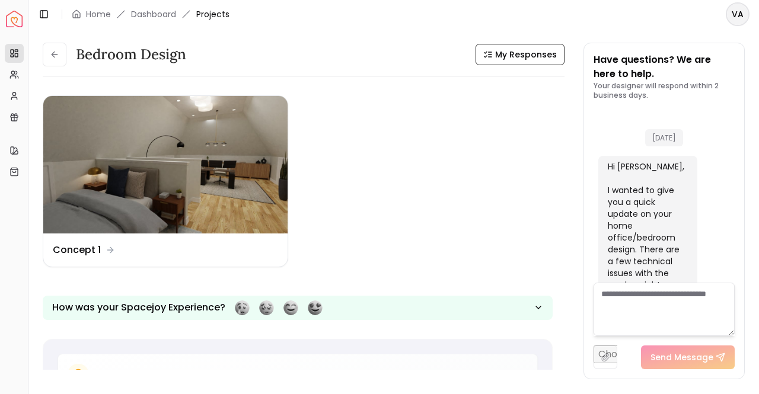
scroll to position [146, 0]
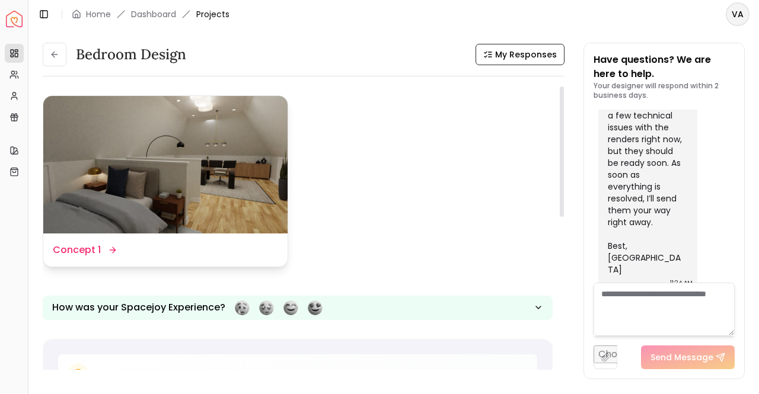
click at [149, 148] on img at bounding box center [165, 165] width 244 height 138
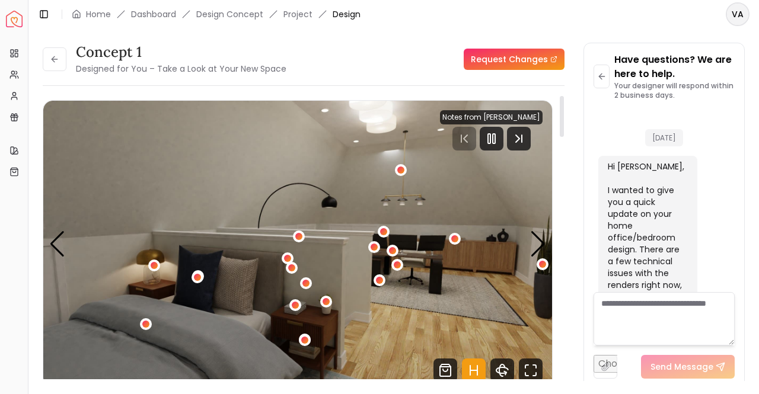
scroll to position [136, 0]
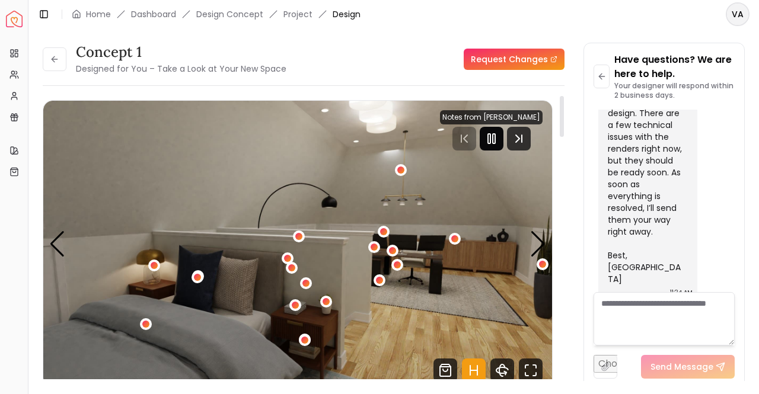
click at [490, 133] on icon "Pause" at bounding box center [491, 139] width 14 height 14
click at [12, 174] on icon at bounding box center [13, 171] width 9 height 9
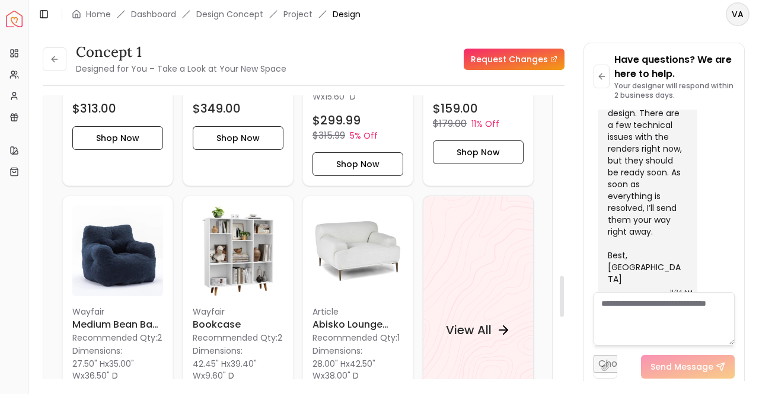
scroll to position [1304, 0]
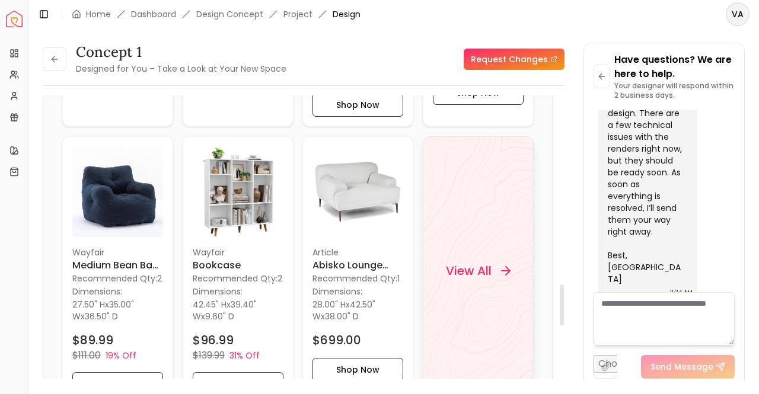
click at [487, 263] on h4 "View All" at bounding box center [468, 271] width 46 height 17
click at [51, 53] on button at bounding box center [55, 59] width 24 height 24
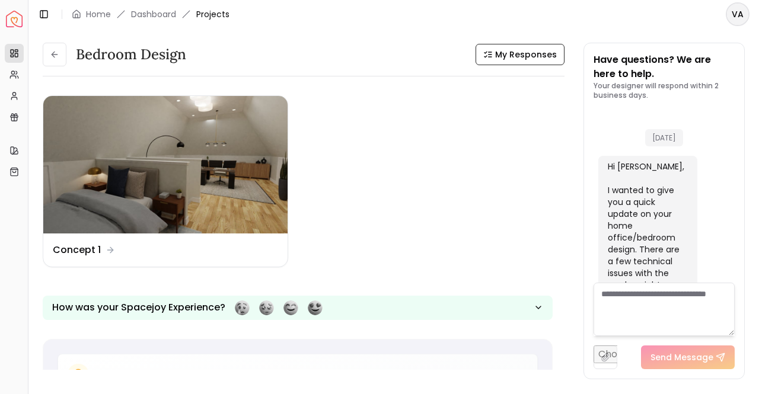
scroll to position [146, 0]
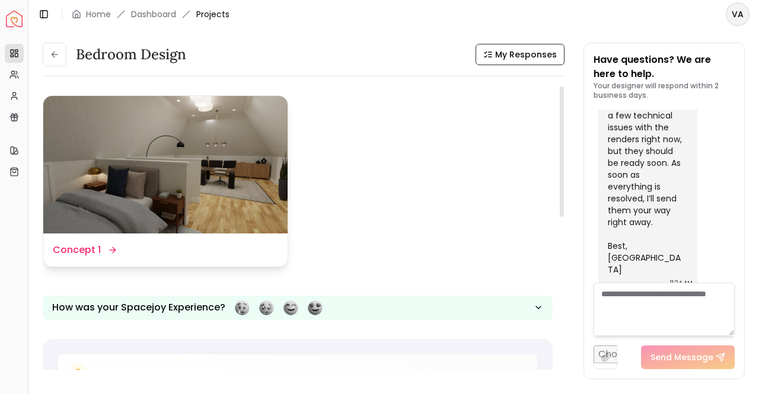
click at [231, 182] on img at bounding box center [165, 165] width 244 height 138
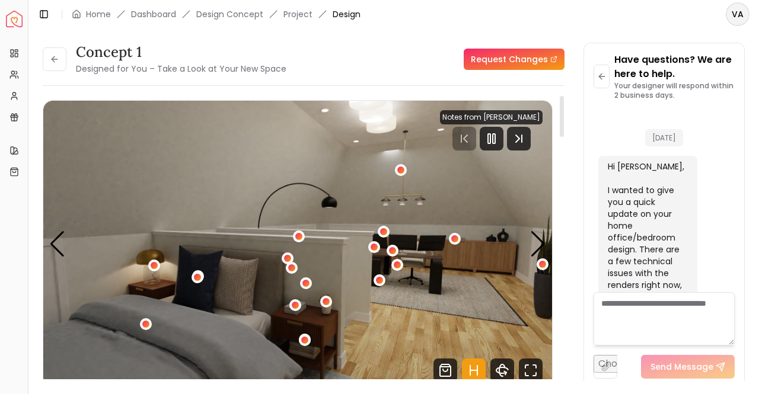
scroll to position [136, 0]
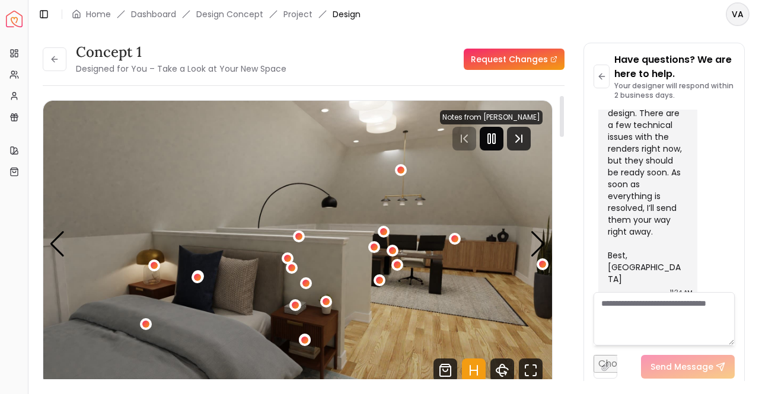
click at [496, 130] on div at bounding box center [492, 139] width 24 height 24
click at [196, 271] on div "1 / 6" at bounding box center [197, 277] width 15 height 15
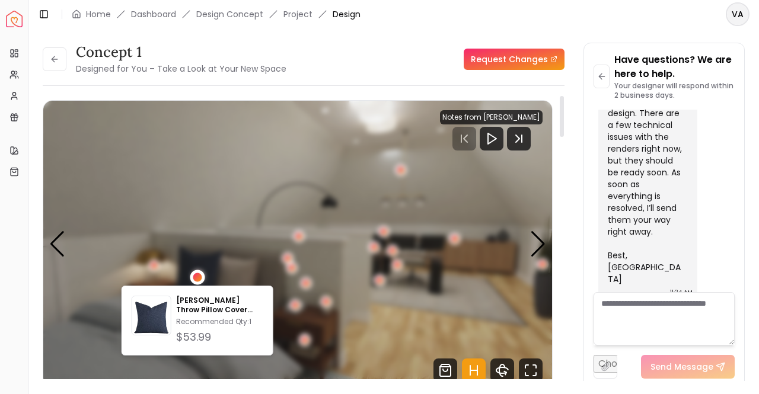
click at [196, 271] on div "1 / 6" at bounding box center [197, 277] width 15 height 15
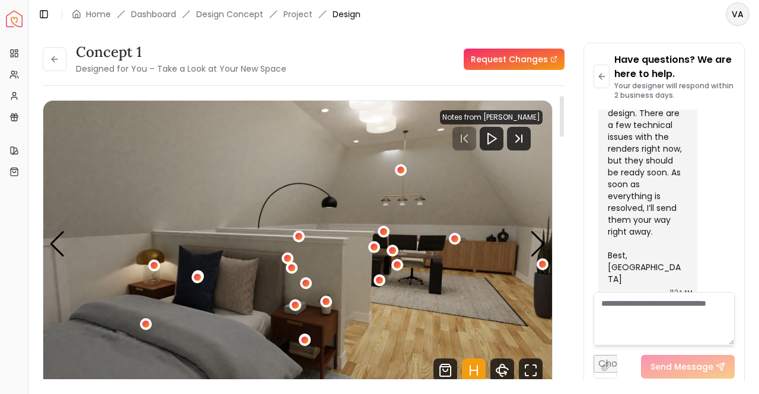
click at [239, 286] on img "1 / 6" at bounding box center [297, 244] width 509 height 286
click at [540, 239] on div "Next slide" at bounding box center [538, 244] width 16 height 26
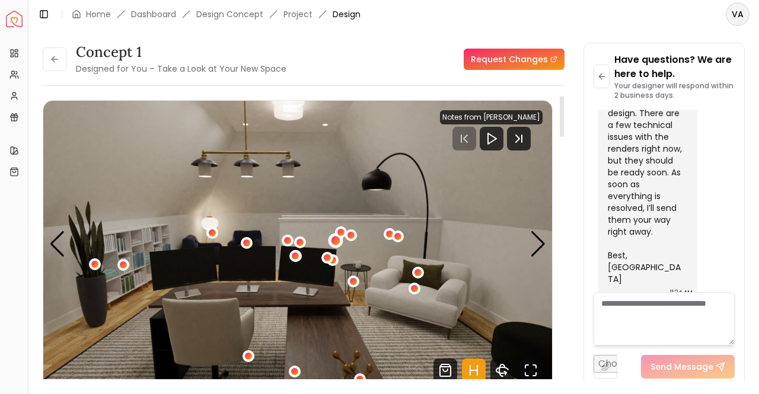
click at [334, 238] on div "2 / 6" at bounding box center [335, 240] width 9 height 9
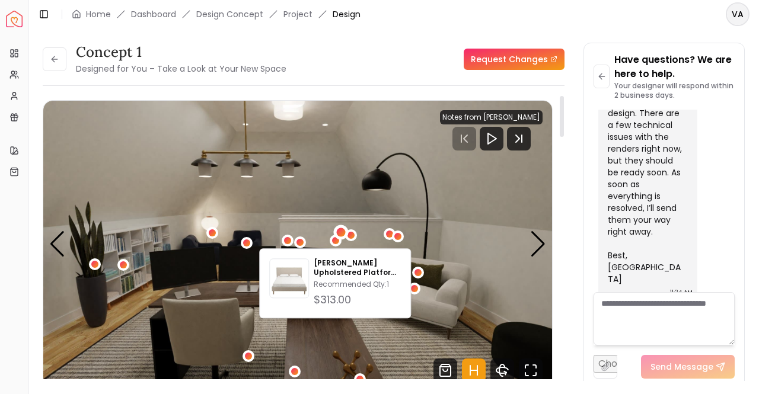
click at [341, 228] on div "2 / 6" at bounding box center [341, 232] width 9 height 9
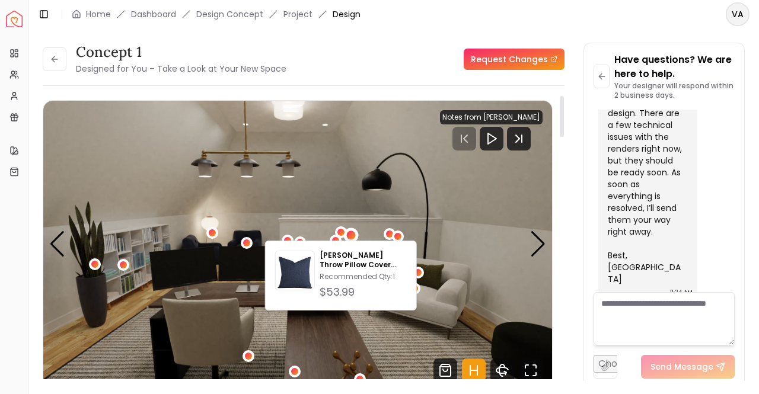
click at [352, 236] on div "2 / 6" at bounding box center [350, 235] width 9 height 9
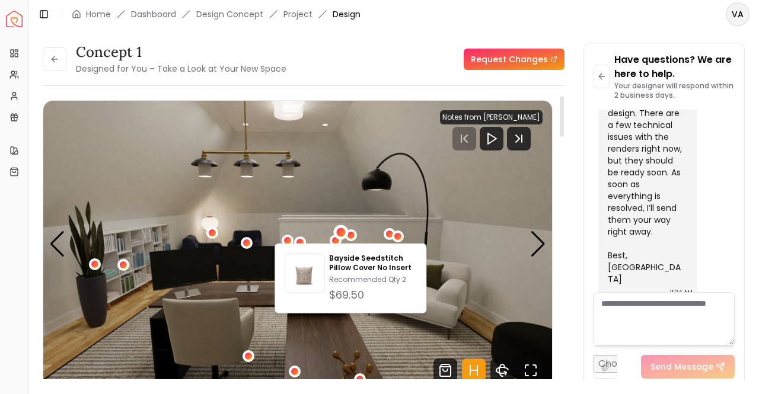
click at [337, 230] on div "2 / 6" at bounding box center [341, 232] width 9 height 9
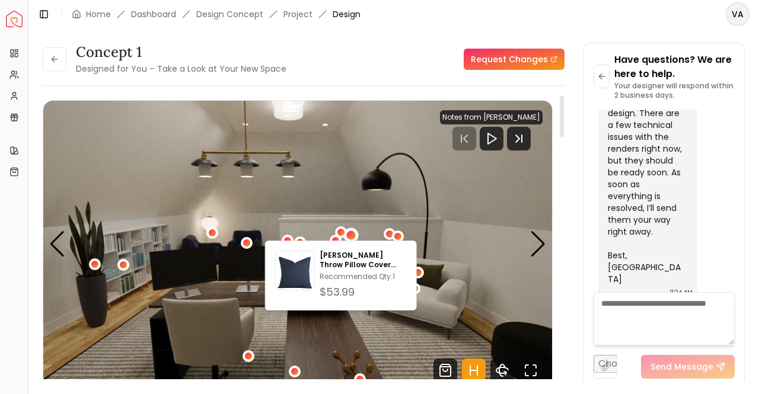
click at [352, 232] on div "2 / 6" at bounding box center [350, 235] width 9 height 9
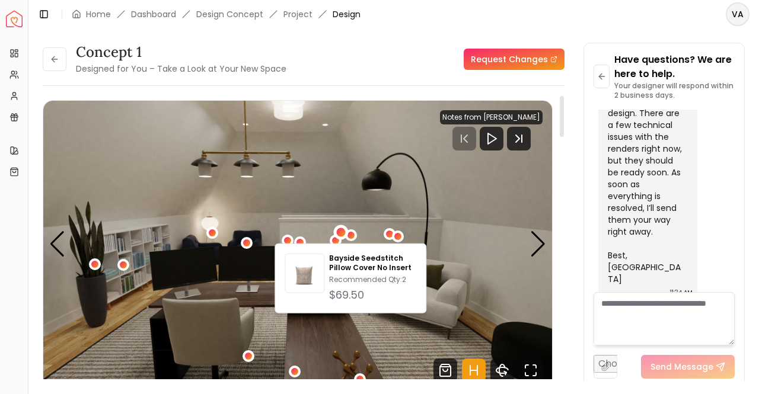
click at [339, 231] on div "2 / 6" at bounding box center [341, 232] width 9 height 9
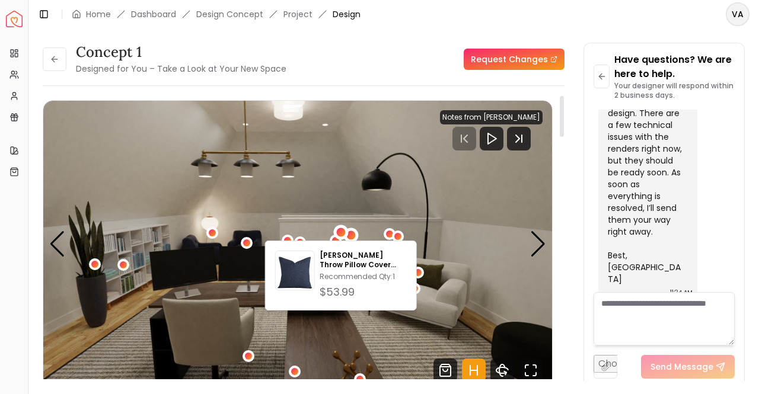
click at [352, 233] on div "2 / 6" at bounding box center [350, 235] width 9 height 9
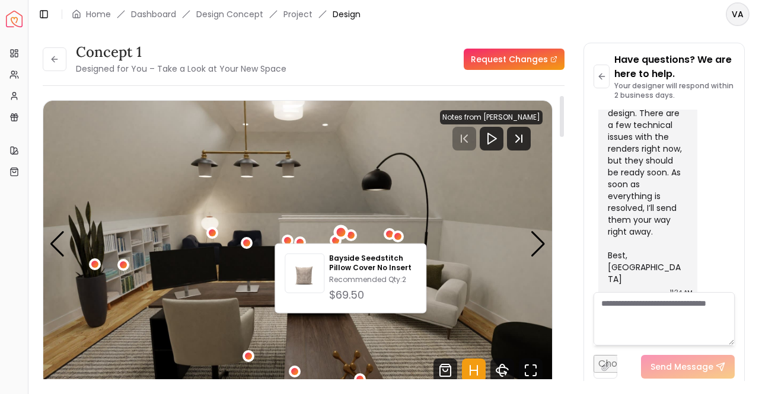
click at [340, 231] on div "2 / 6" at bounding box center [341, 232] width 9 height 9
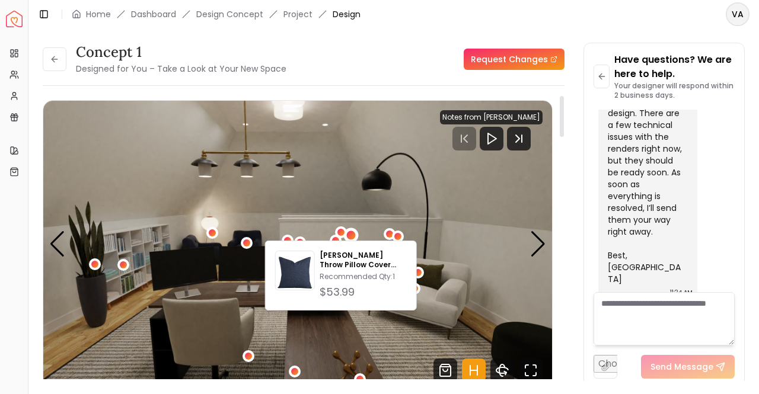
click at [351, 231] on div "2 / 6" at bounding box center [350, 235] width 9 height 9
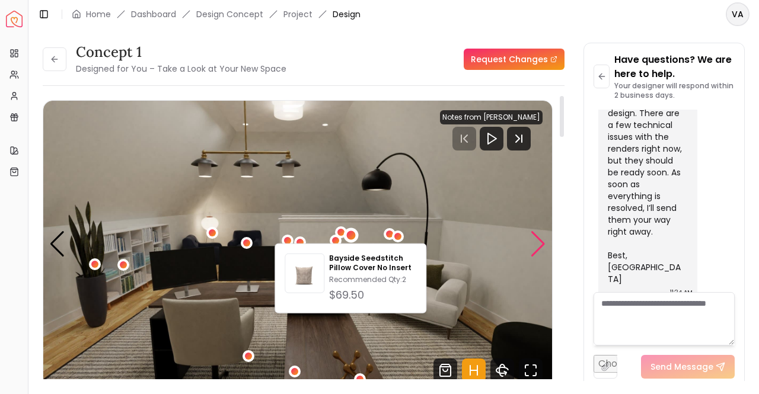
click at [536, 238] on div "Next slide" at bounding box center [538, 244] width 16 height 26
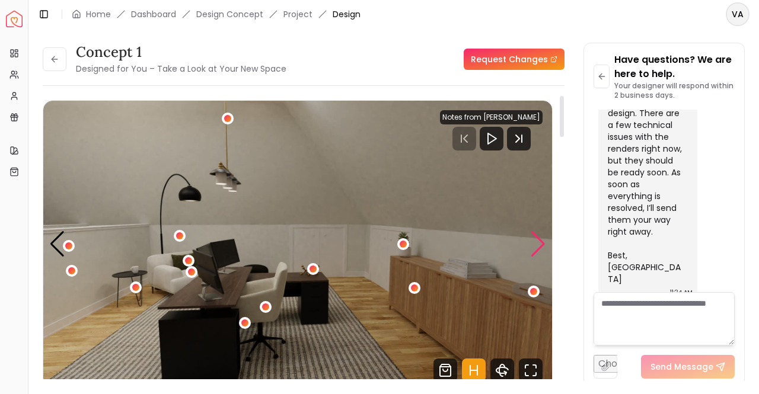
click at [536, 238] on div "Next slide" at bounding box center [538, 244] width 16 height 26
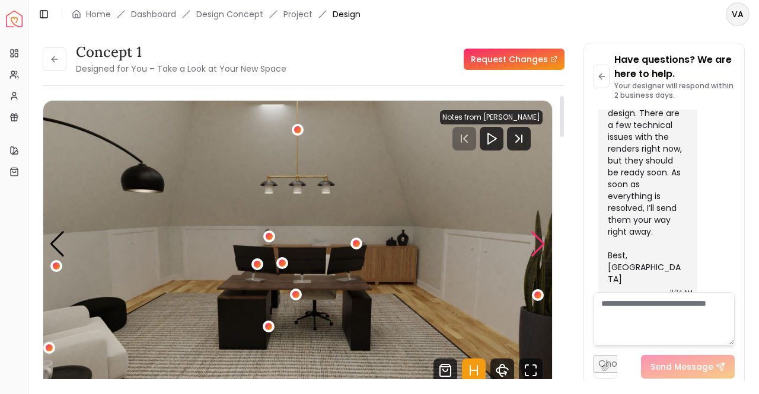
click at [536, 238] on div "Next slide" at bounding box center [538, 244] width 16 height 26
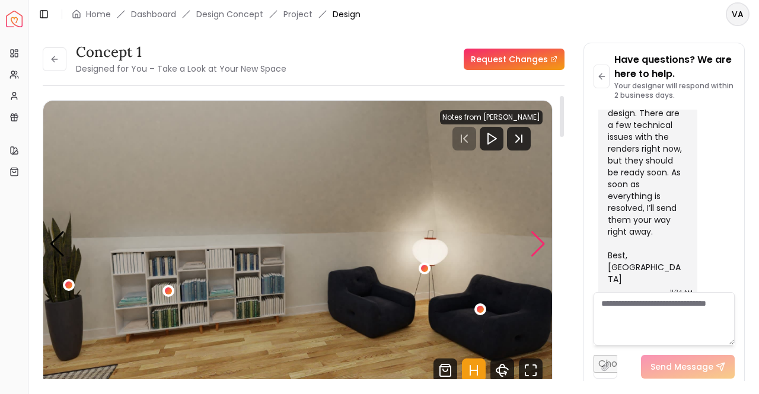
click at [536, 238] on div "Next slide" at bounding box center [538, 244] width 16 height 26
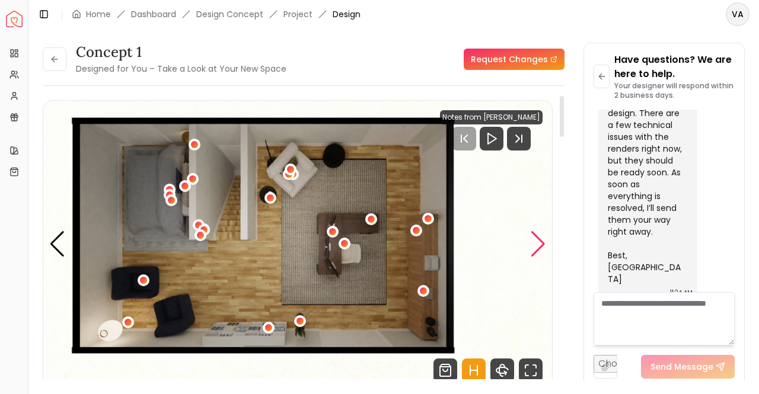
click at [536, 238] on div "Next slide" at bounding box center [538, 244] width 16 height 26
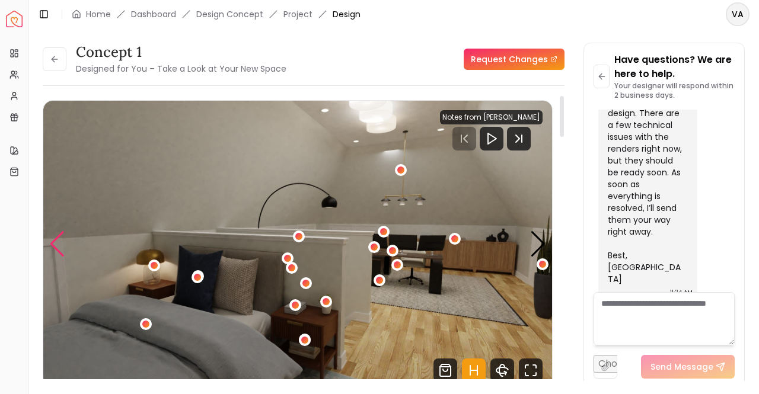
click at [55, 242] on div "Previous slide" at bounding box center [57, 244] width 16 height 26
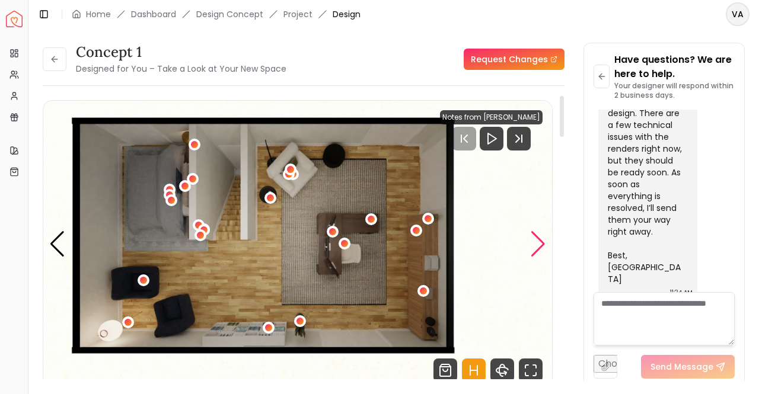
click at [537, 244] on div "Next slide" at bounding box center [538, 244] width 16 height 26
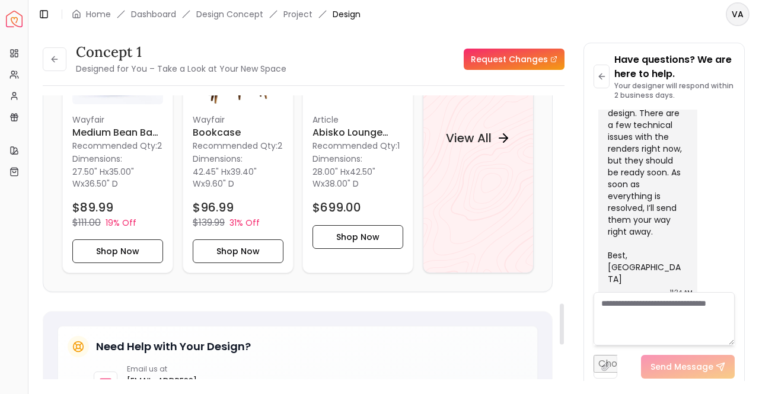
scroll to position [1304, 0]
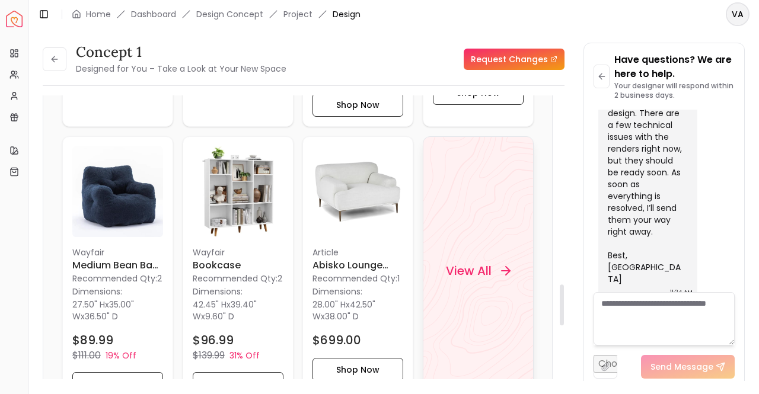
click at [493, 259] on div "View All" at bounding box center [477, 271] width 93 height 36
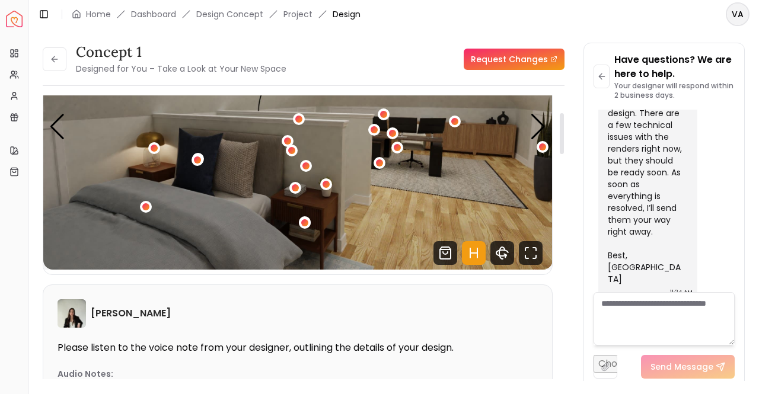
scroll to position [119, 0]
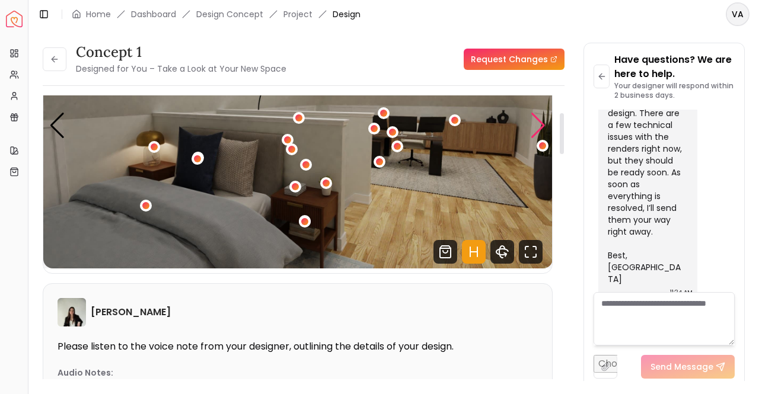
click at [538, 122] on div "Next slide" at bounding box center [538, 126] width 16 height 26
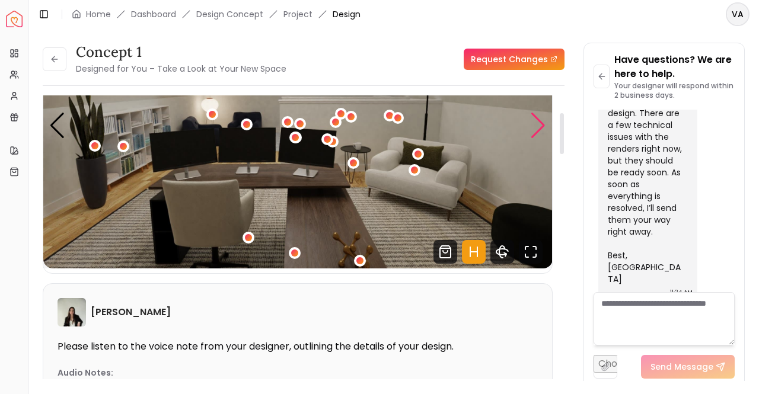
click at [538, 122] on div "Next slide" at bounding box center [538, 126] width 16 height 26
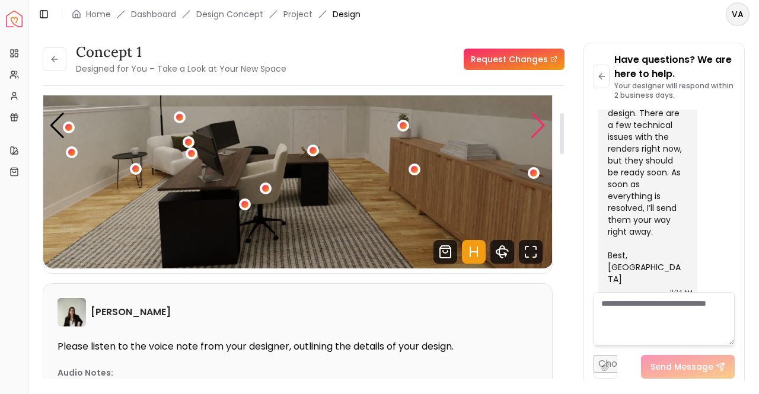
click at [538, 122] on div "Next slide" at bounding box center [538, 126] width 16 height 26
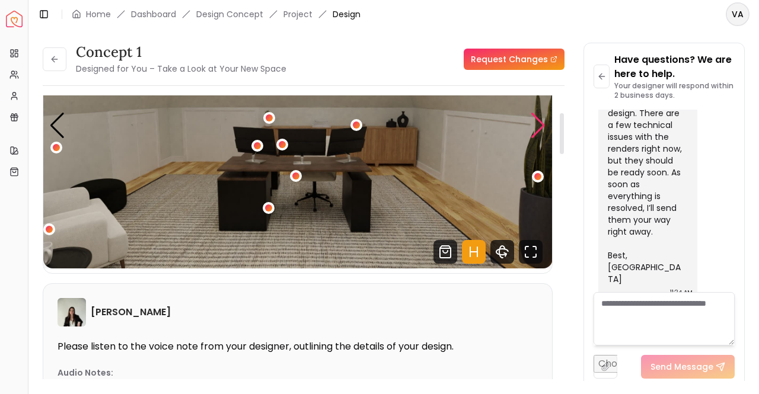
click at [538, 122] on div "Next slide" at bounding box center [538, 126] width 16 height 26
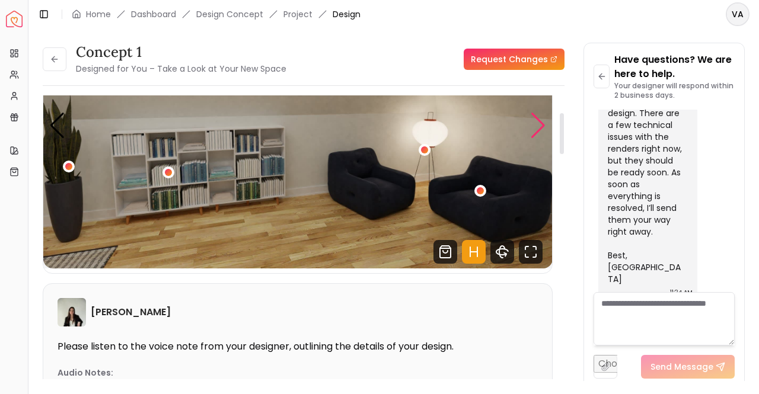
click at [538, 122] on div "Next slide" at bounding box center [538, 126] width 16 height 26
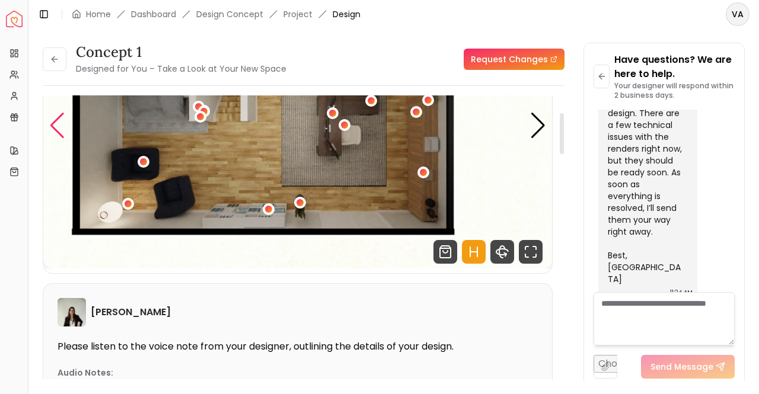
click at [56, 122] on div "Previous slide" at bounding box center [57, 126] width 16 height 26
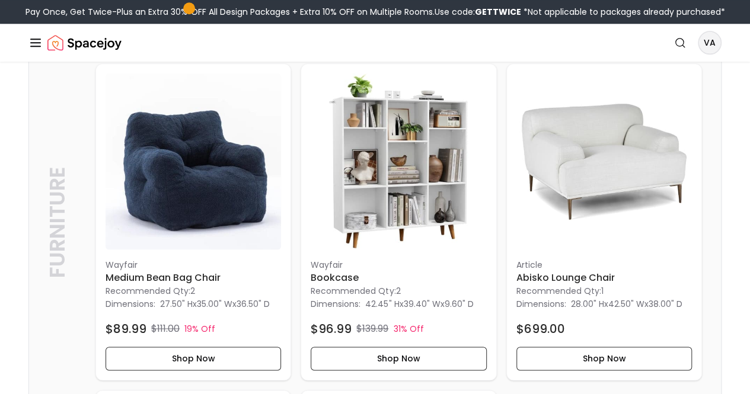
scroll to position [652, 0]
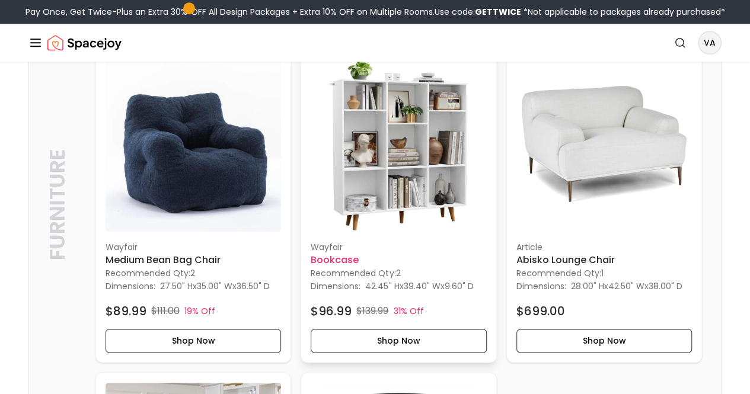
click at [311, 253] on h6 "Bookcase" at bounding box center [398, 260] width 175 height 14
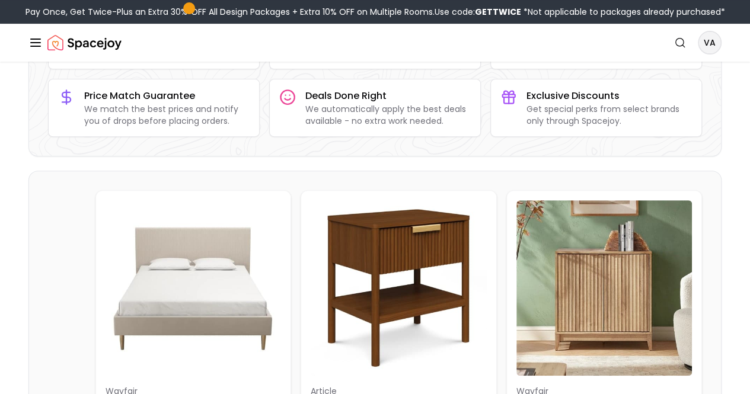
scroll to position [0, 0]
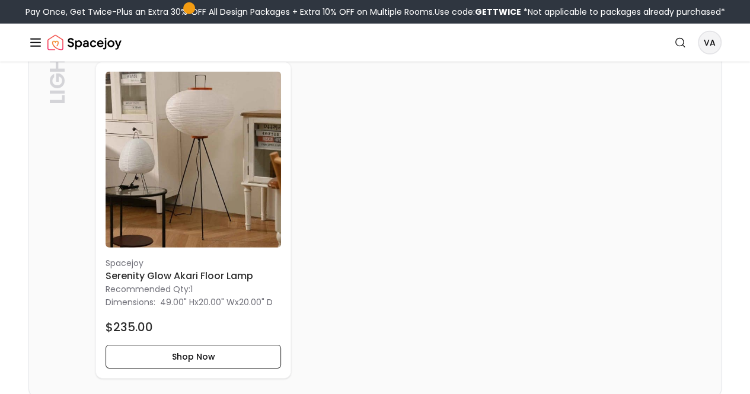
scroll to position [1660, 0]
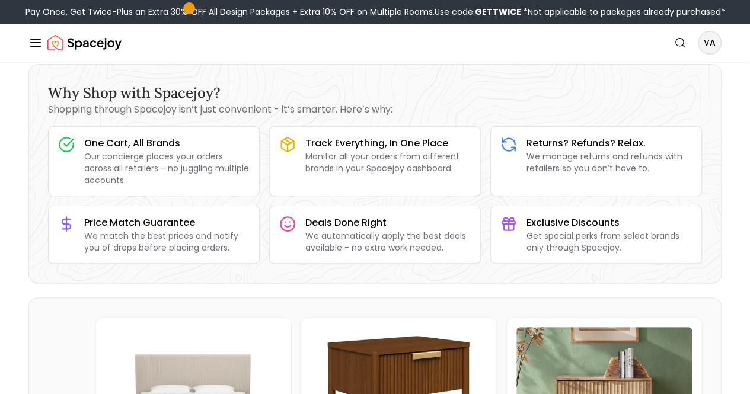
scroll to position [0, 0]
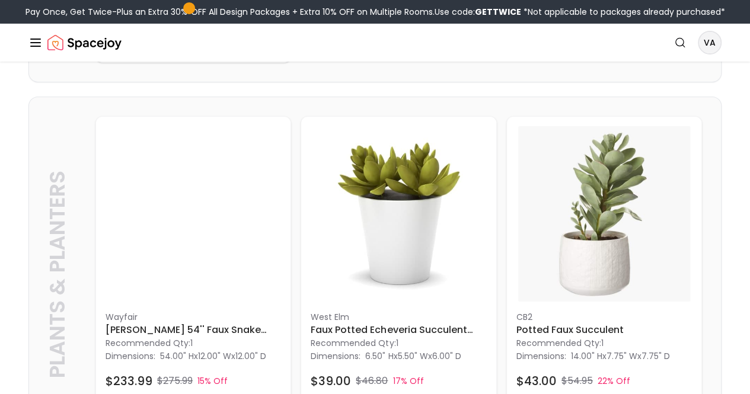
scroll to position [1956, 0]
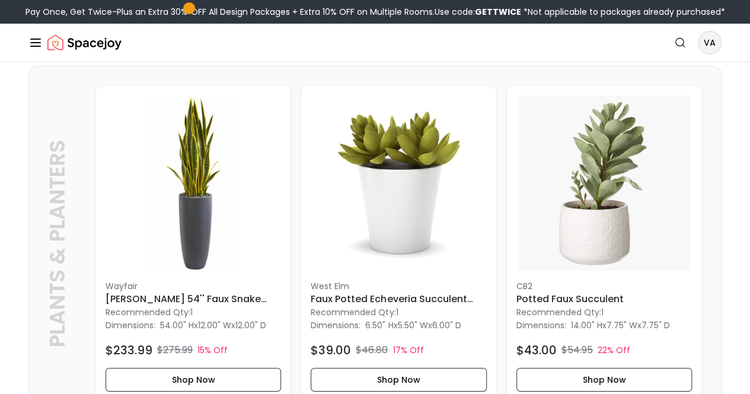
scroll to position [2075, 0]
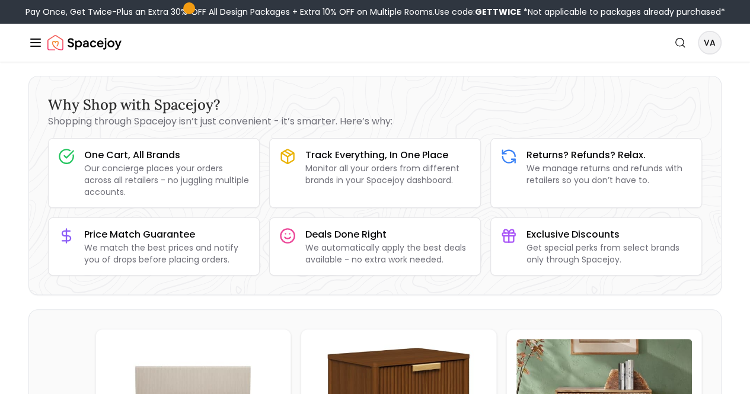
scroll to position [0, 0]
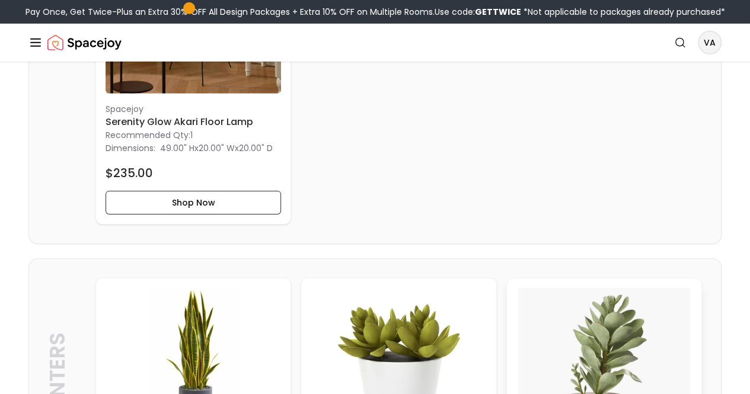
scroll to position [1897, 0]
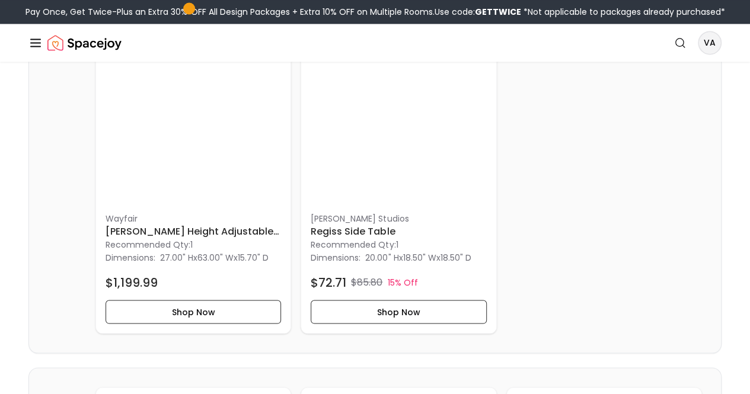
scroll to position [948, 0]
